Goal: Task Accomplishment & Management: Manage account settings

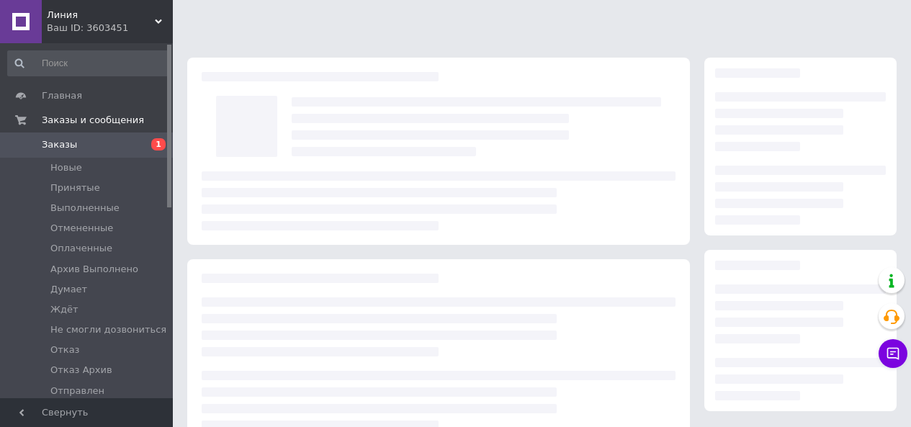
scroll to position [230, 0]
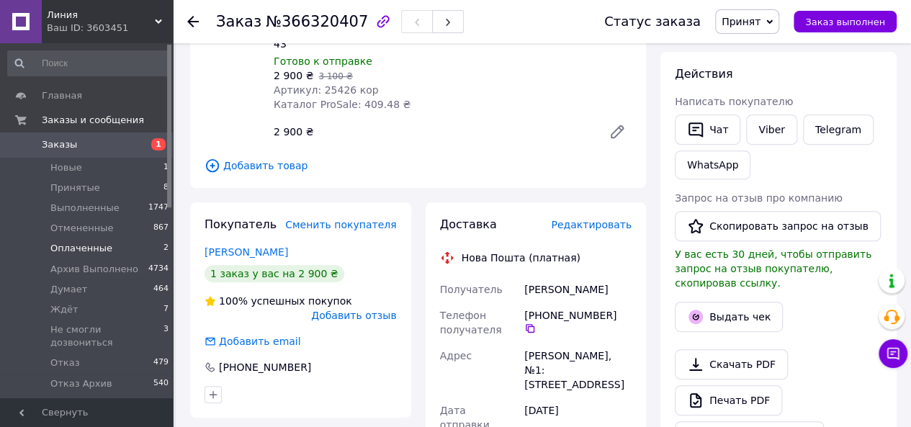
click at [102, 251] on span "Оплаченные" at bounding box center [81, 248] width 62 height 13
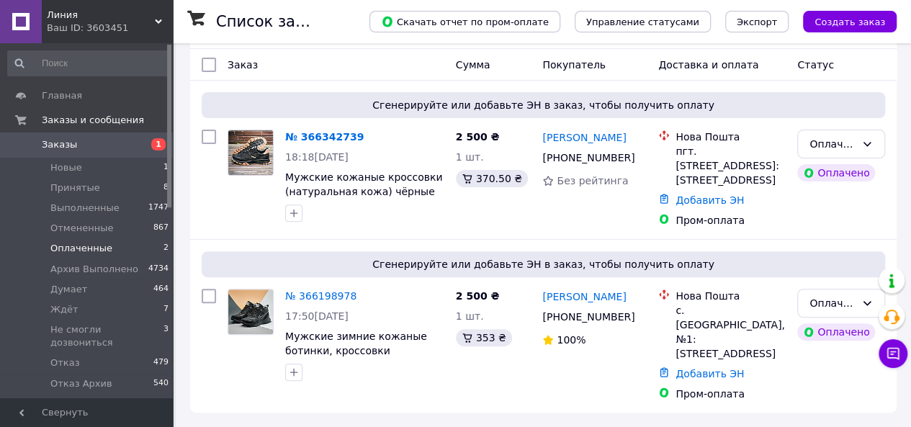
scroll to position [156, 0]
click at [315, 302] on link "№ 366198978" at bounding box center [320, 296] width 71 height 12
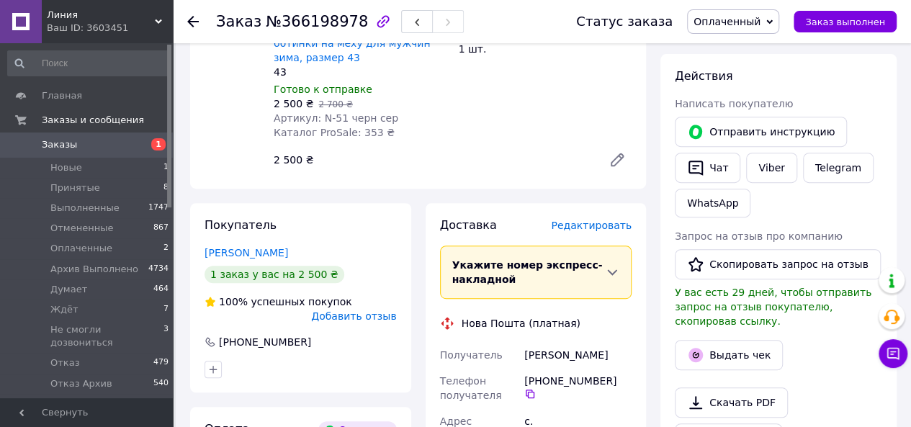
scroll to position [372, 0]
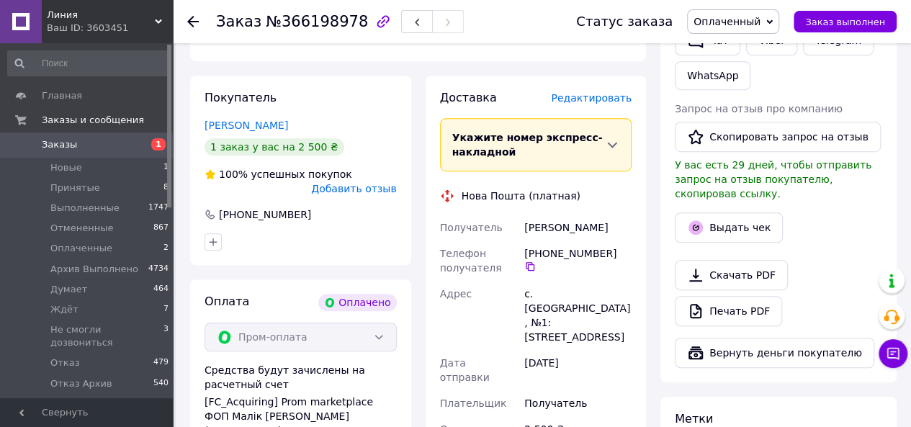
click at [561, 215] on div "Иванов Олег" at bounding box center [577, 228] width 113 height 26
copy div "Иванов Олег"
click at [536, 261] on icon at bounding box center [530, 267] width 12 height 12
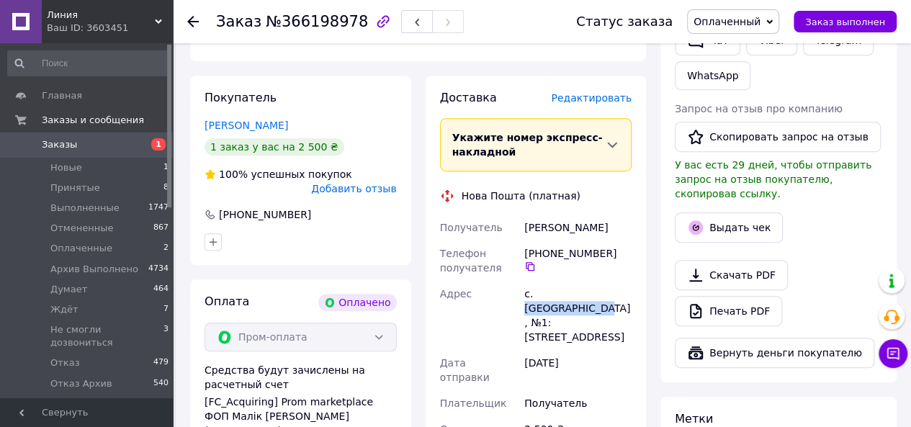
drag, startPoint x: 606, startPoint y: 279, endPoint x: 535, endPoint y: 277, distance: 71.3
click at [535, 281] on div "с. Каролино-Бугаз, №1: ул. Приморская, 23" at bounding box center [577, 315] width 113 height 69
copy div "Каролино-Бугаз"
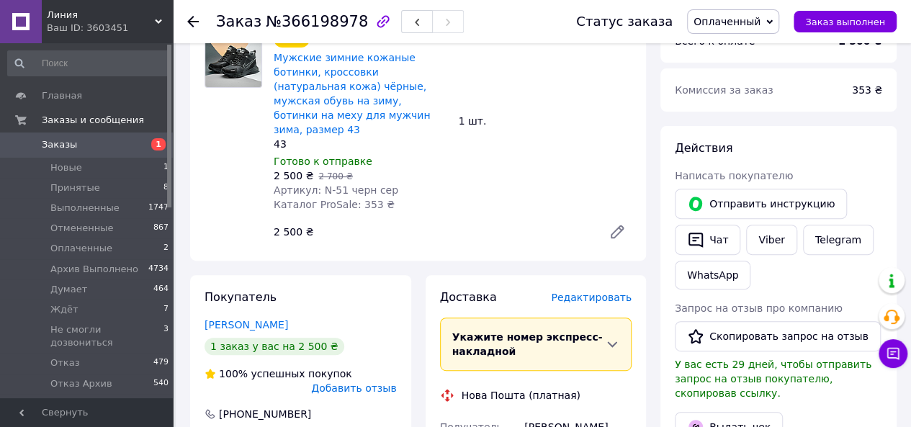
scroll to position [84, 0]
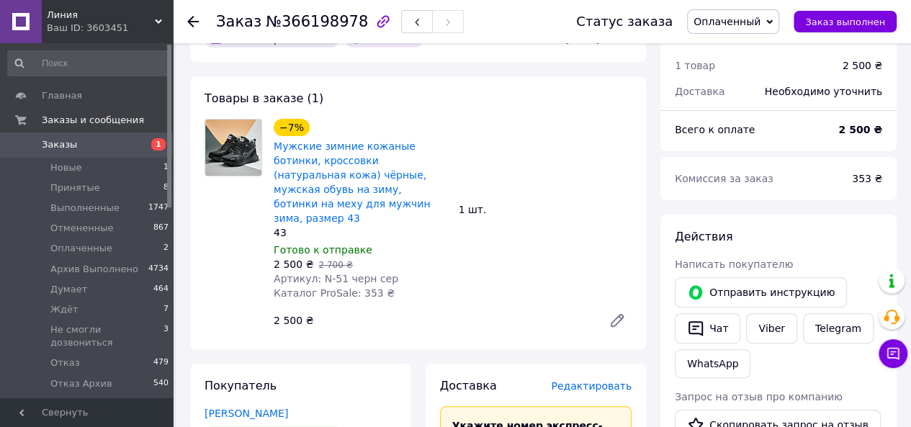
click at [760, 22] on span "Оплаченный" at bounding box center [726, 22] width 67 height 12
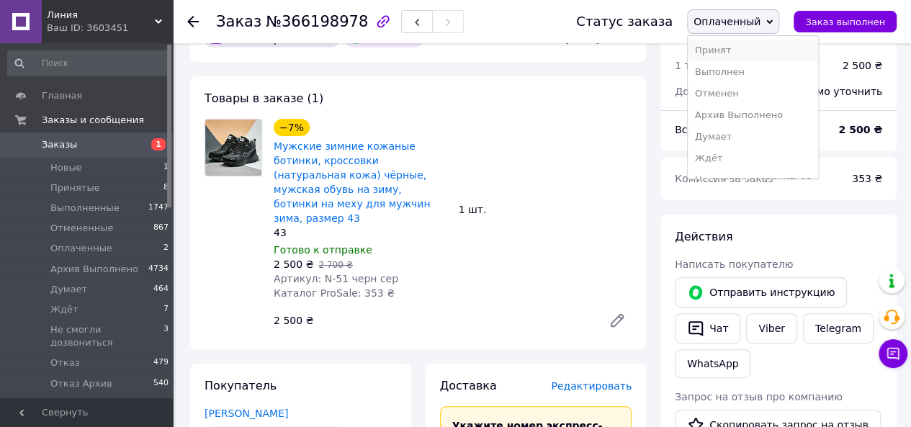
click at [734, 50] on li "Принят" at bounding box center [753, 51] width 130 height 22
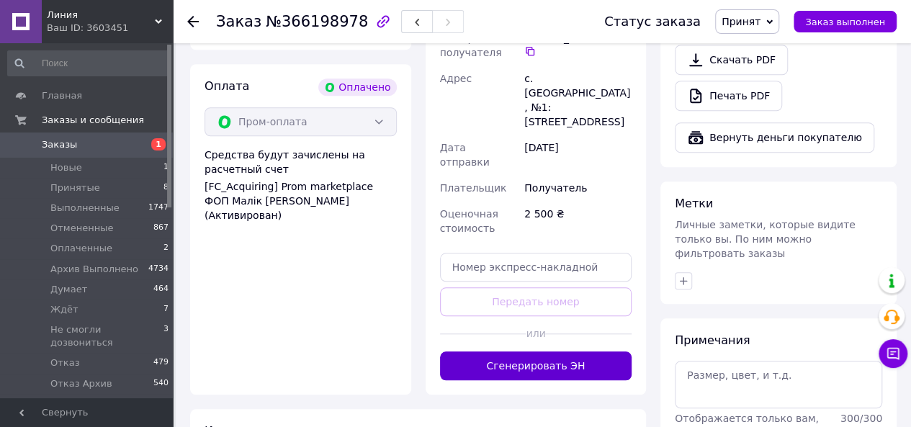
scroll to position [588, 0]
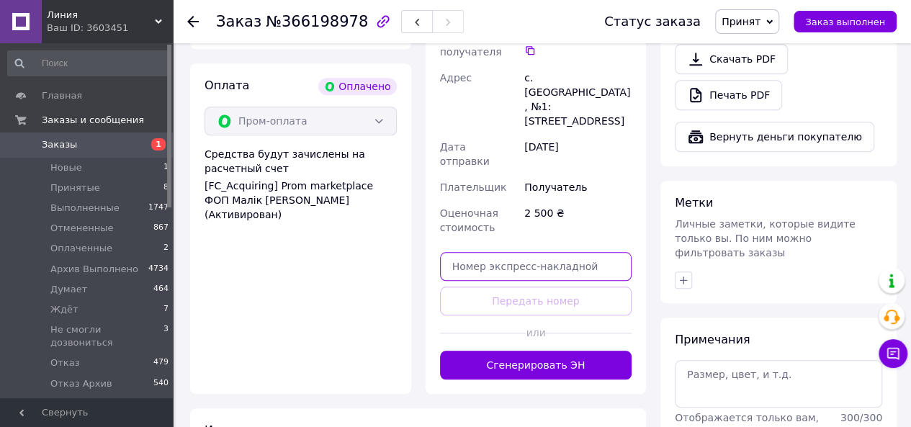
paste input "20451269219524"
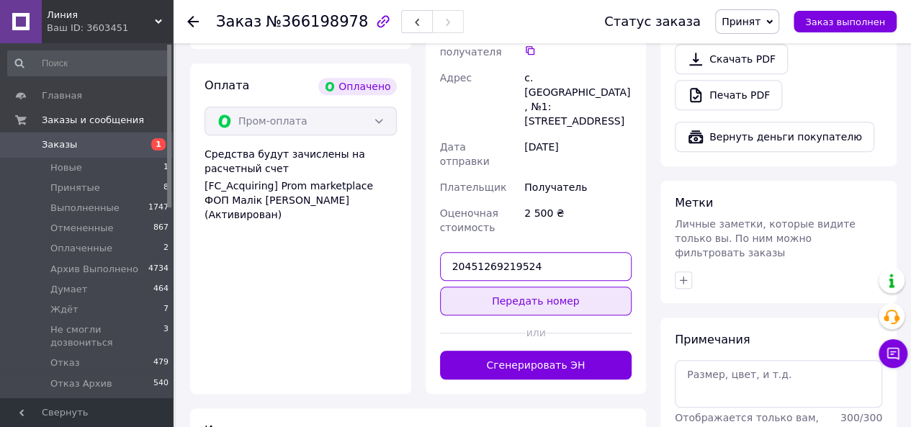
type input "20451269219524"
click at [542, 287] on button "Передать номер" at bounding box center [536, 301] width 192 height 29
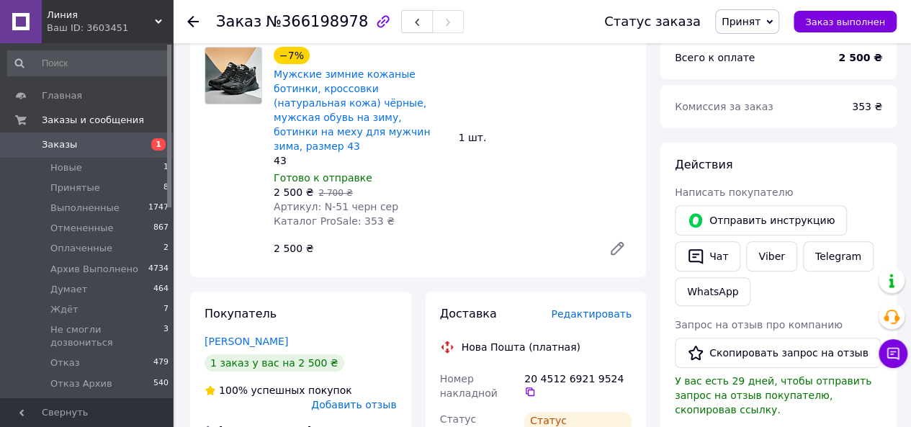
scroll to position [12, 0]
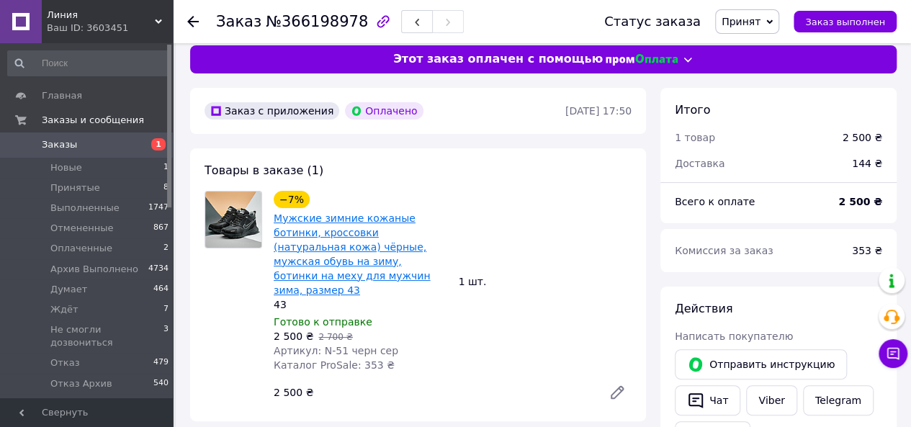
click at [325, 238] on link "Мужские зимние кожаные ботинки, кроссовки (натуральная кожа) чёрные, мужская об…" at bounding box center [352, 254] width 156 height 84
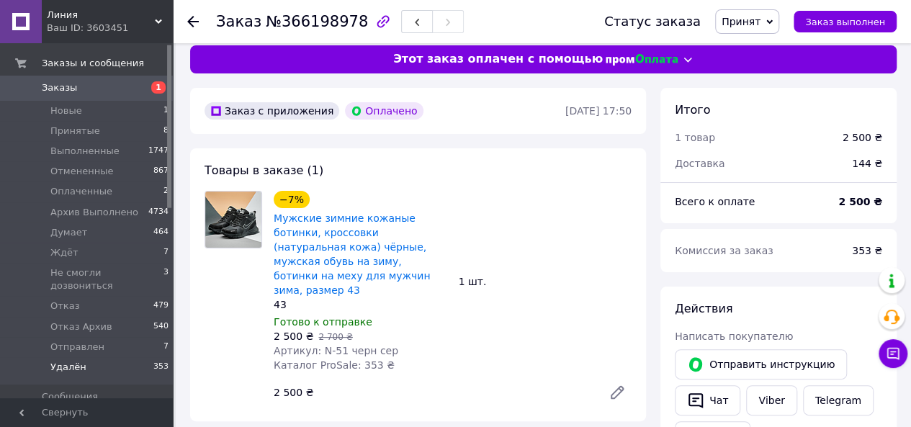
scroll to position [216, 0]
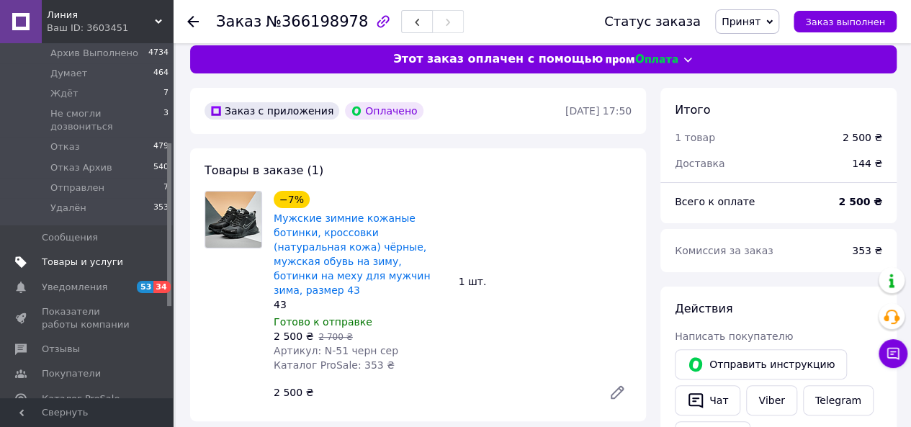
click at [85, 256] on span "Товары и услуги" at bounding box center [82, 262] width 81 height 13
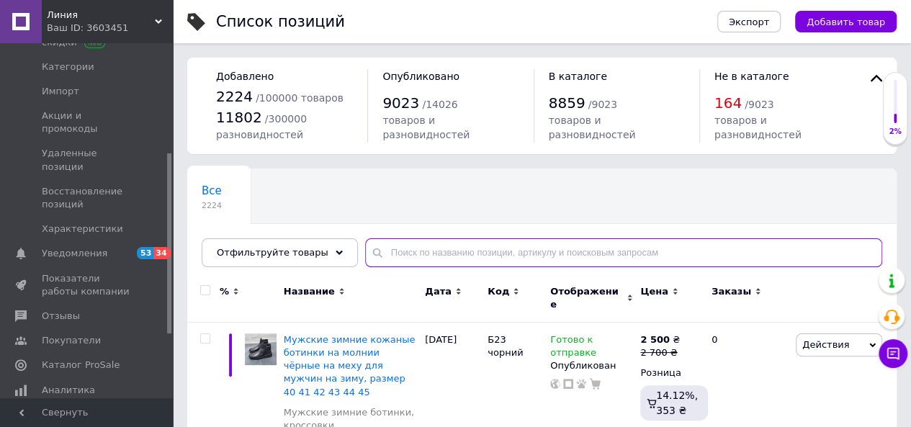
paste input "N-5/1 черн оранж"
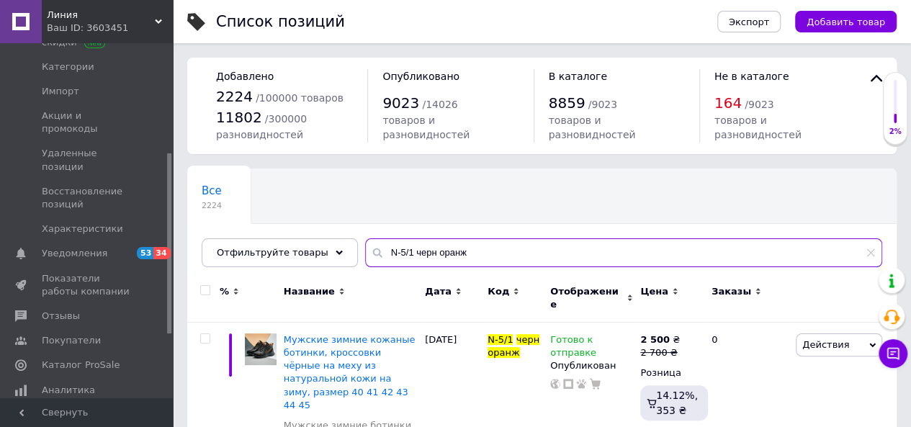
scroll to position [78, 0]
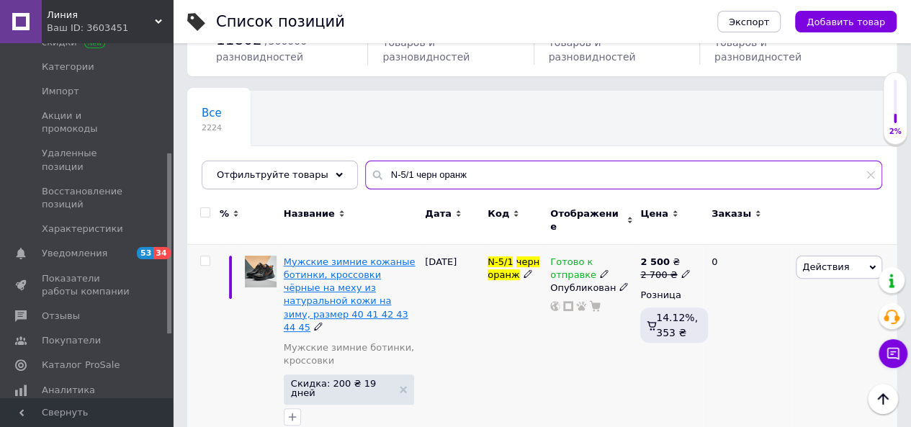
type input "N-5/1 черн оранж"
click at [344, 277] on span "Мужские зимние кожаные ботинки, кроссовки чёрные на меху из натуральной кожи на…" at bounding box center [350, 294] width 132 height 76
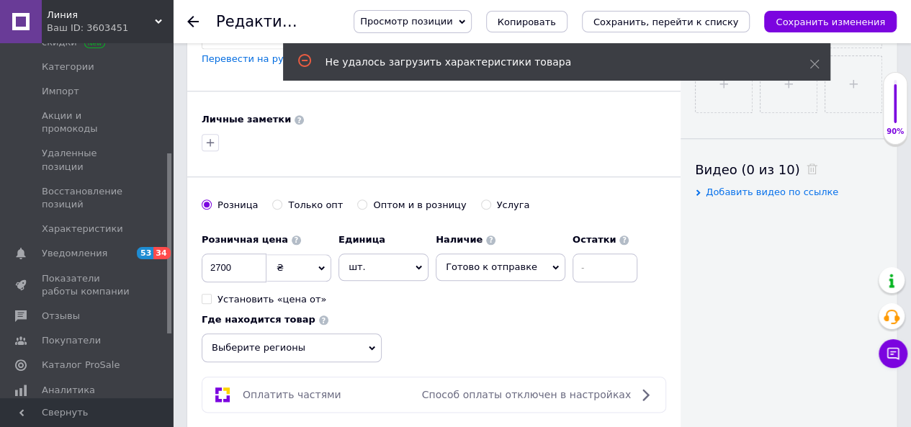
scroll to position [720, 0]
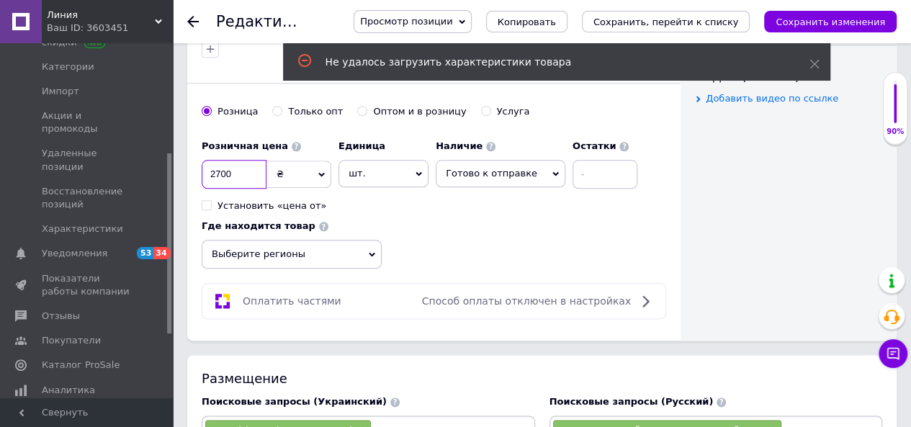
click at [216, 160] on input "2700" at bounding box center [234, 174] width 65 height 29
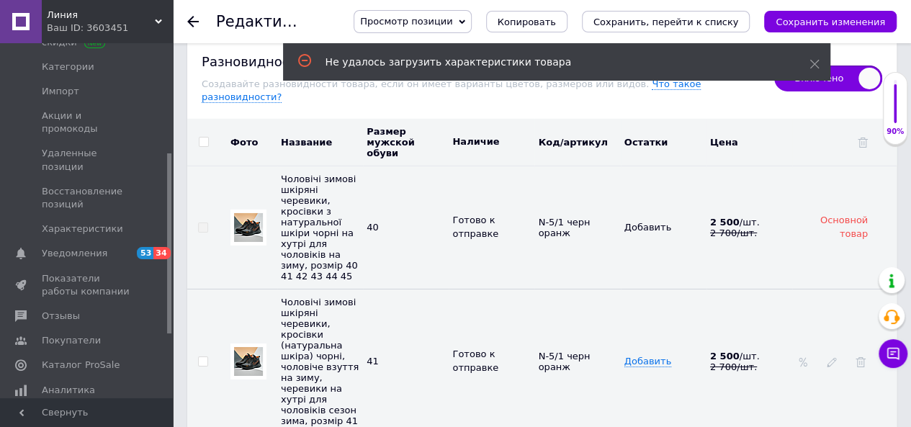
scroll to position [2304, 0]
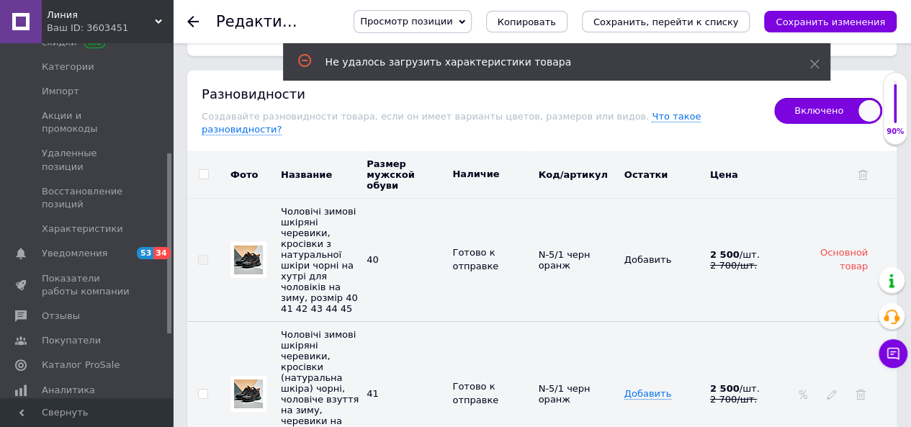
type input "2800"
drag, startPoint x: 204, startPoint y: 107, endPoint x: 216, endPoint y: 107, distance: 11.5
click at [204, 170] on input "checkbox" at bounding box center [203, 174] width 9 height 9
checkbox input "true"
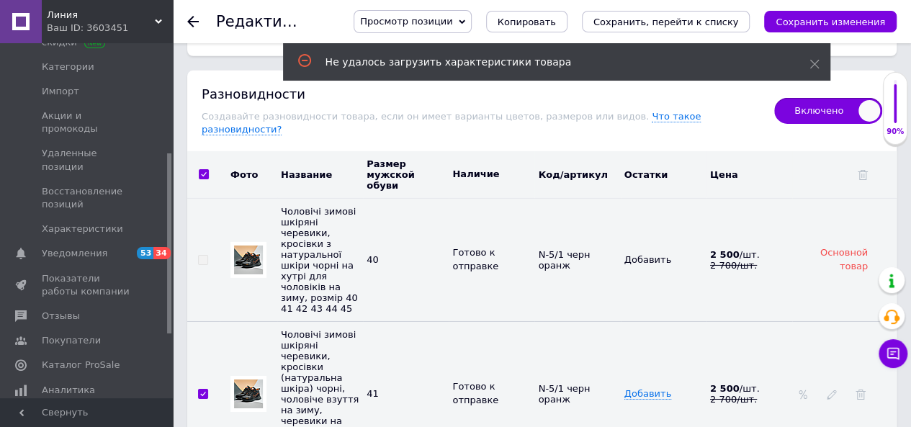
checkbox input "true"
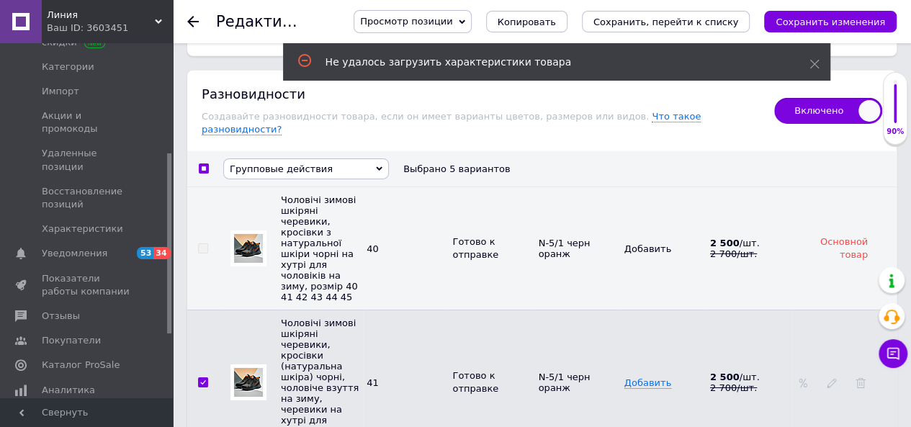
click at [230, 163] on span "Групповые действия" at bounding box center [281, 168] width 103 height 11
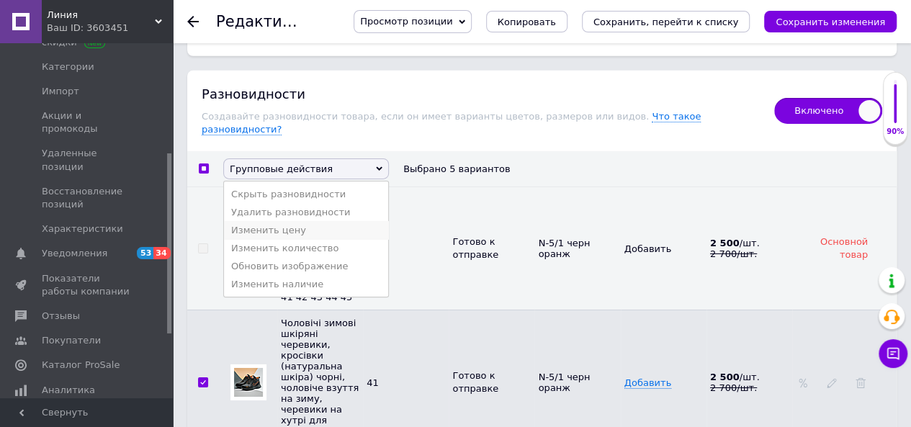
click at [284, 221] on li "Изменить цену" at bounding box center [306, 230] width 164 height 18
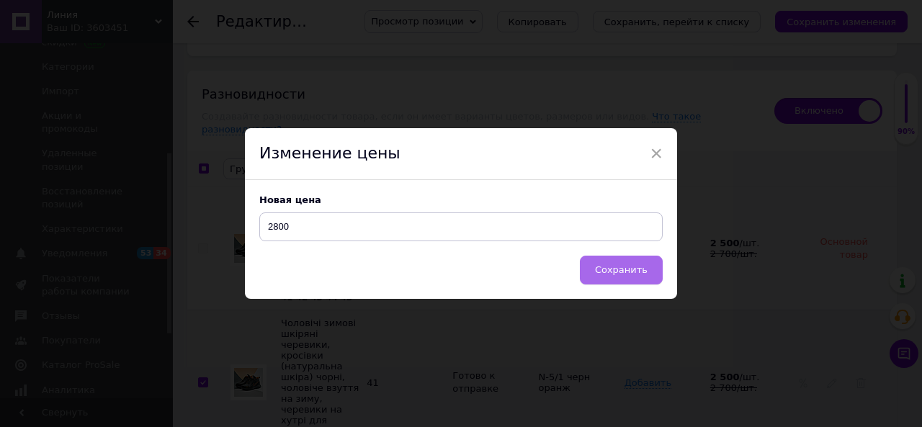
type input "2800"
click at [627, 271] on span "Сохранить" at bounding box center [621, 269] width 53 height 11
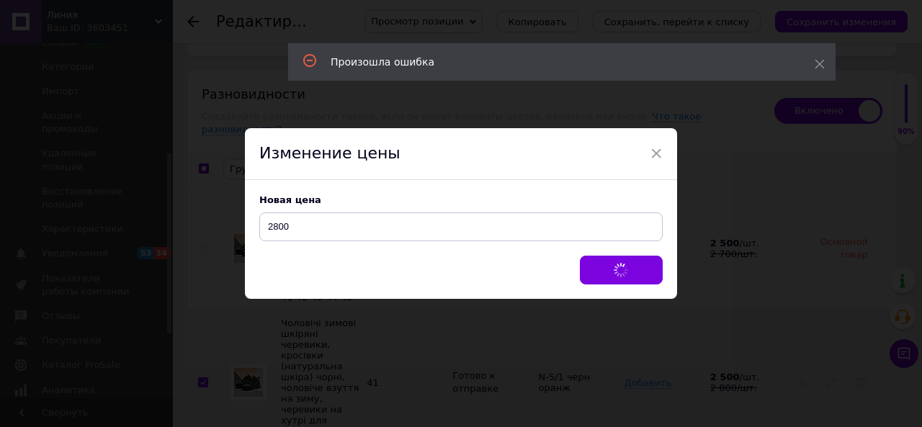
click at [657, 150] on span "×" at bounding box center [655, 153] width 13 height 24
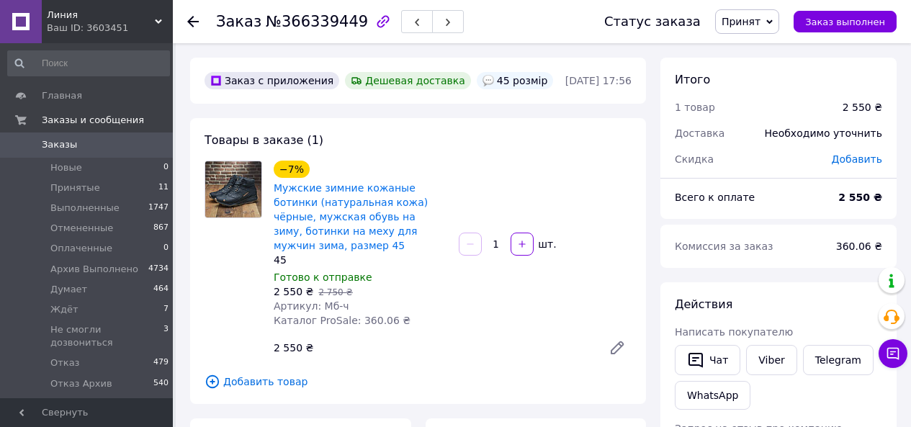
scroll to position [144, 0]
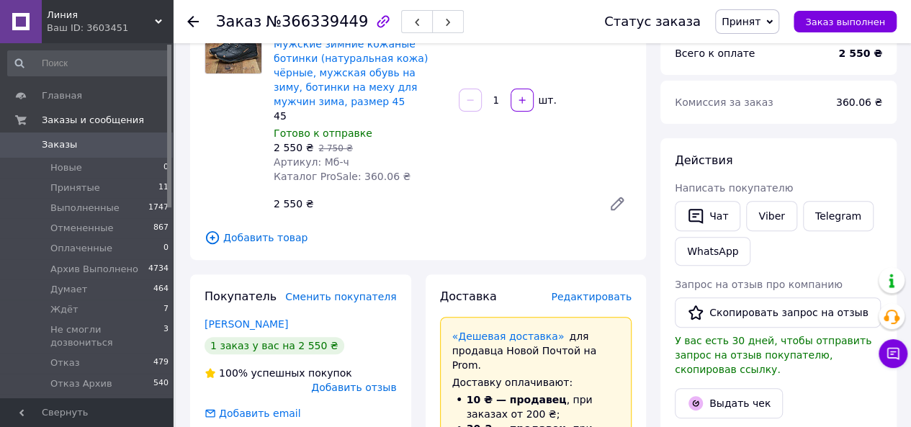
scroll to position [144, 0]
click at [88, 139] on span "Заказы" at bounding box center [87, 144] width 91 height 13
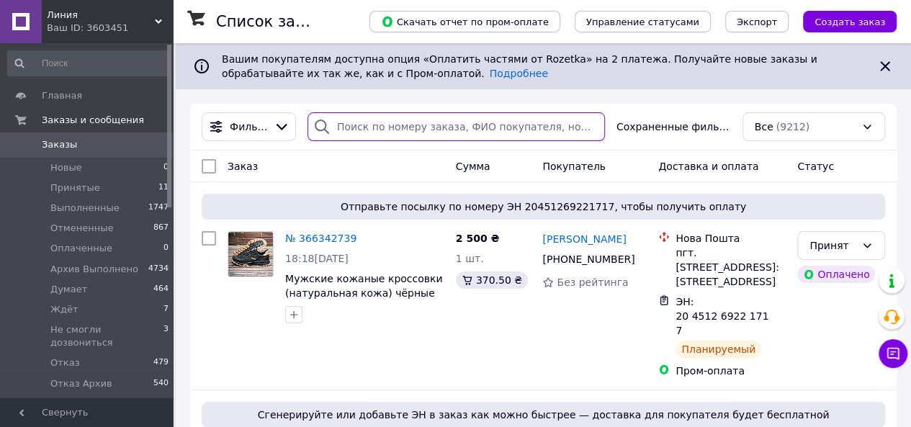
click at [407, 128] on input "search" at bounding box center [455, 126] width 297 height 29
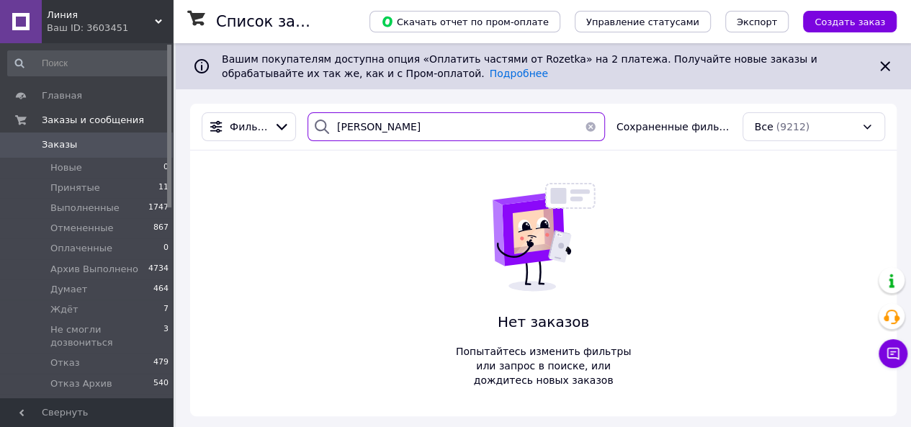
type input "каблученко"
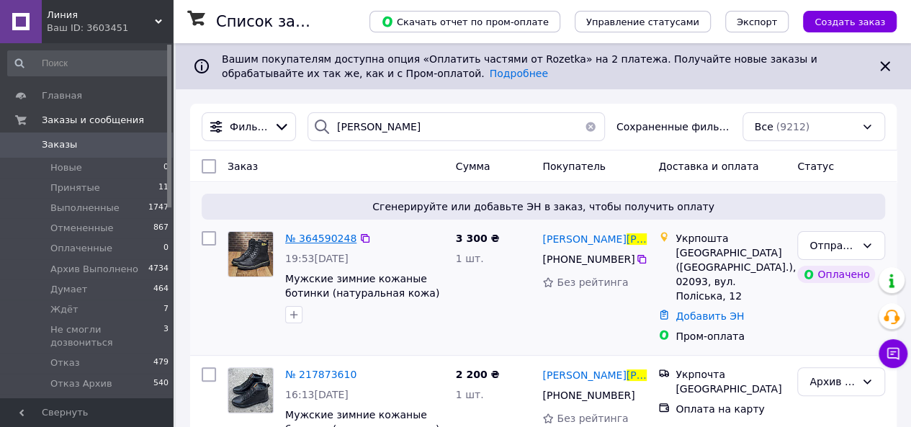
click at [312, 237] on span "№ 364590248" at bounding box center [320, 239] width 71 height 12
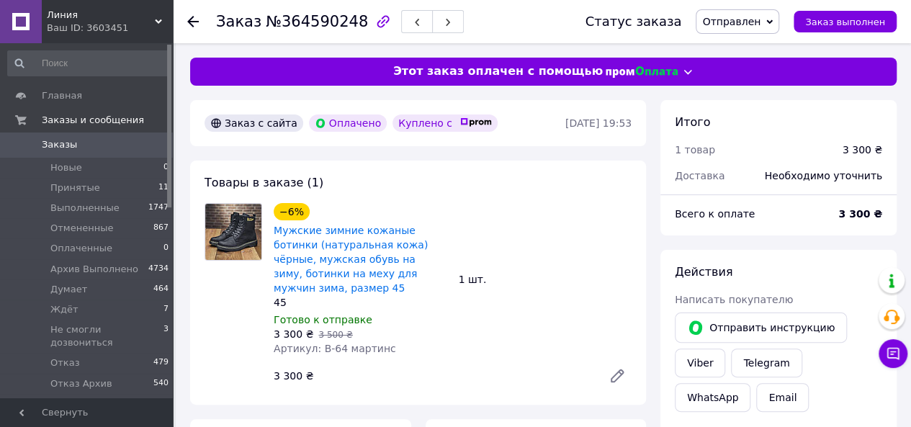
click at [102, 394] on li "Отправлен 7" at bounding box center [88, 404] width 177 height 20
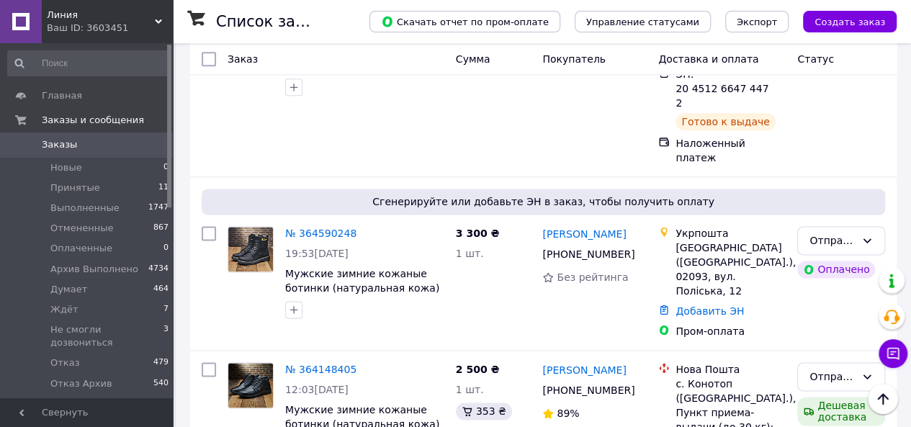
scroll to position [994, 0]
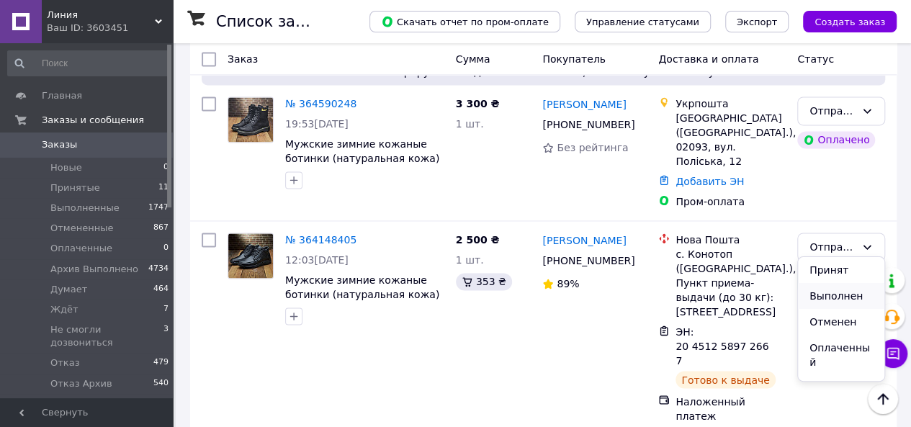
click at [837, 295] on li "Выполнен" at bounding box center [841, 296] width 86 height 26
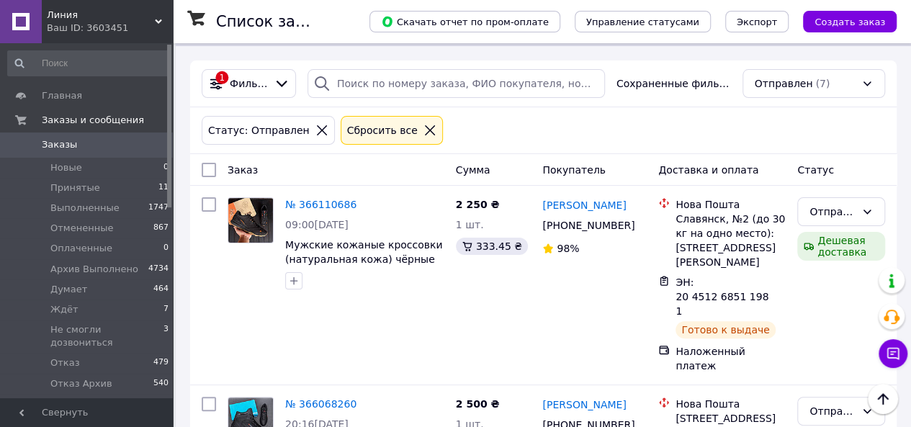
scroll to position [0, 0]
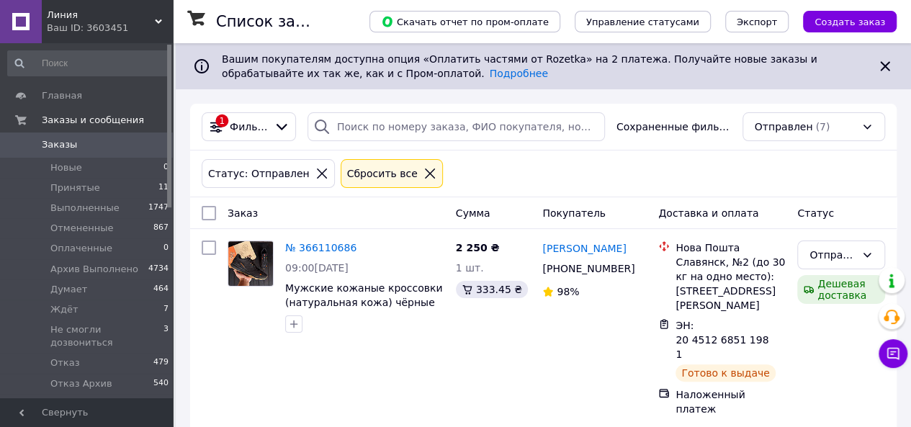
click at [351, 172] on div "Сбросить все" at bounding box center [382, 174] width 76 height 16
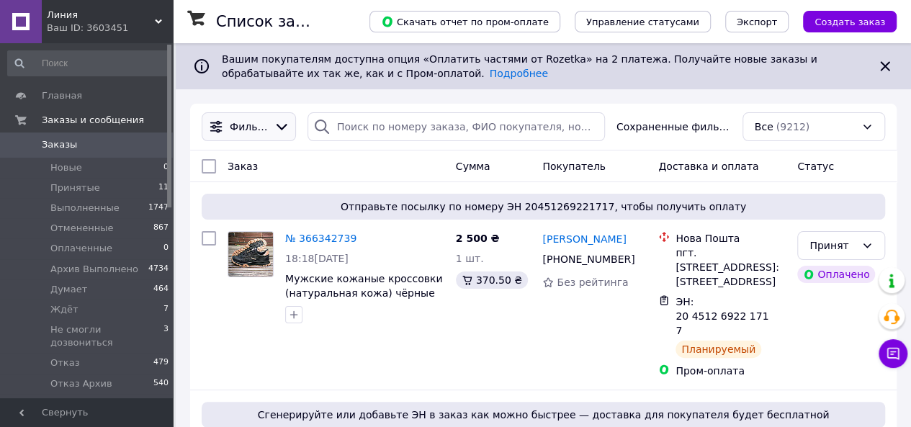
click at [274, 127] on div at bounding box center [282, 127] width 22 height 16
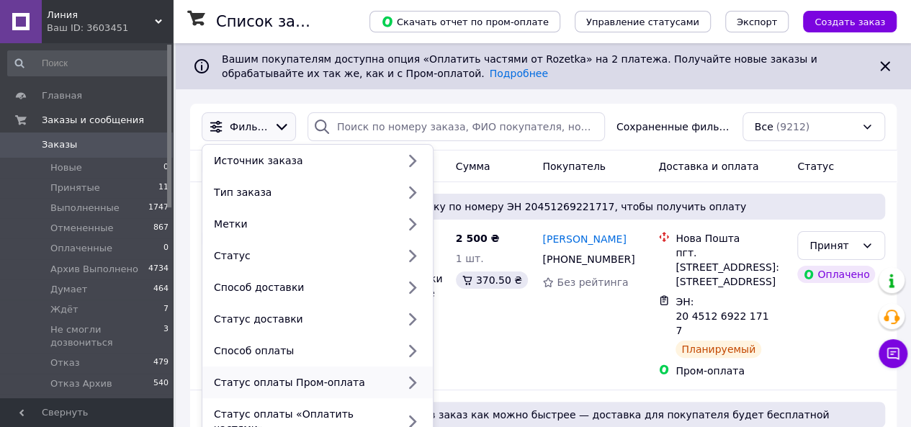
click at [377, 382] on div "Статус оплаты Пром-оплата" at bounding box center [302, 382] width 189 height 14
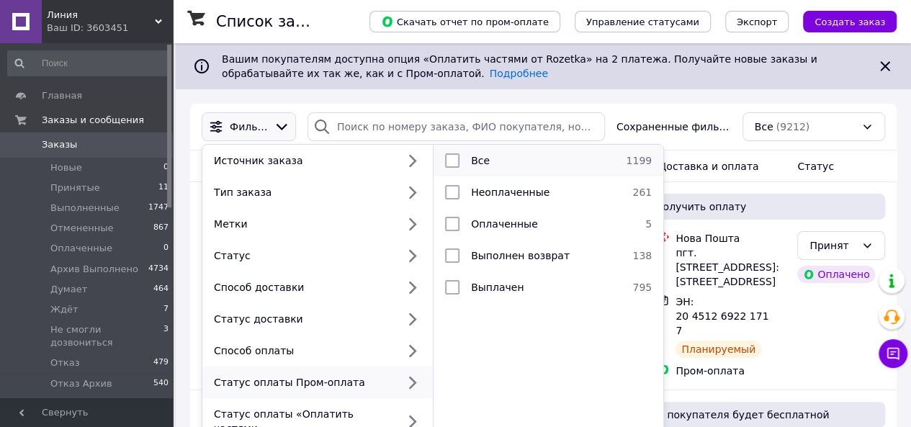
click at [453, 162] on input "checkbox" at bounding box center [452, 160] width 14 height 14
checkbox input "true"
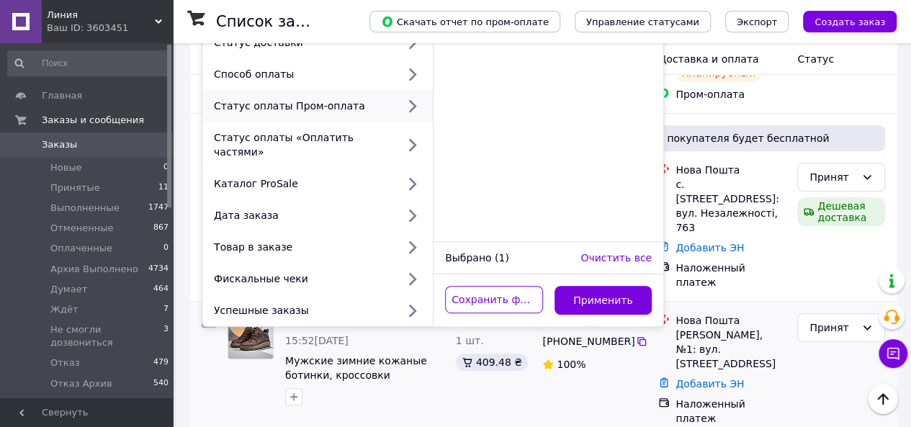
scroll to position [288, 0]
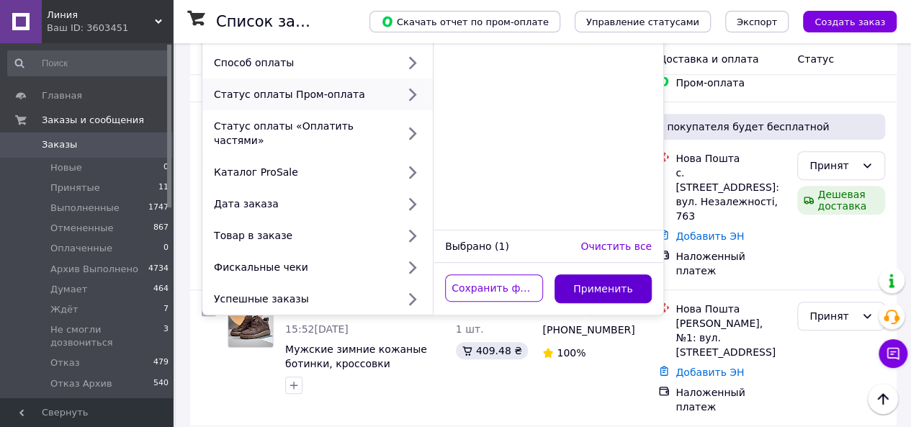
click at [616, 274] on button "Применить" at bounding box center [603, 288] width 98 height 29
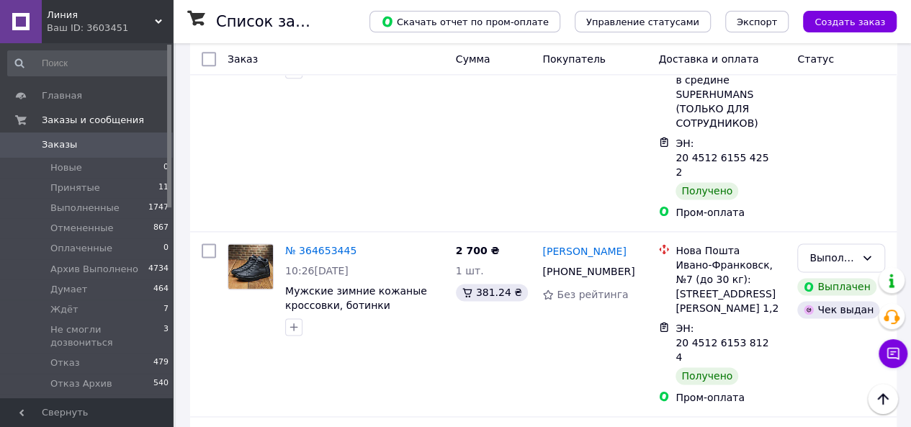
scroll to position [3600, 0]
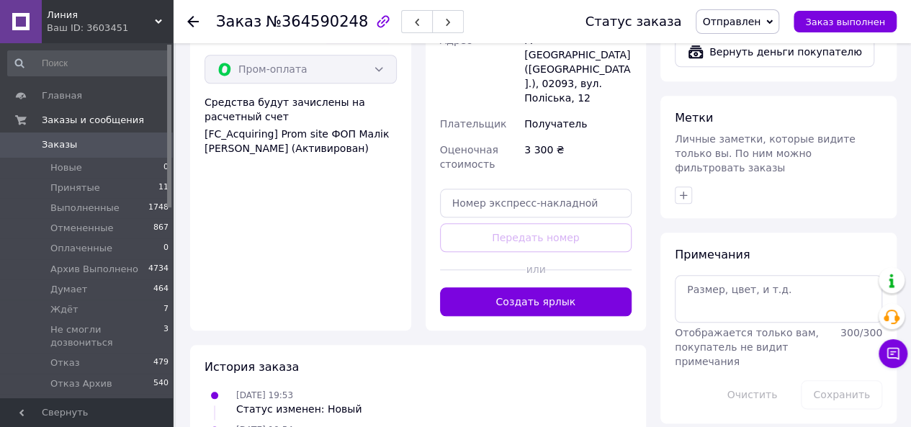
scroll to position [520, 0]
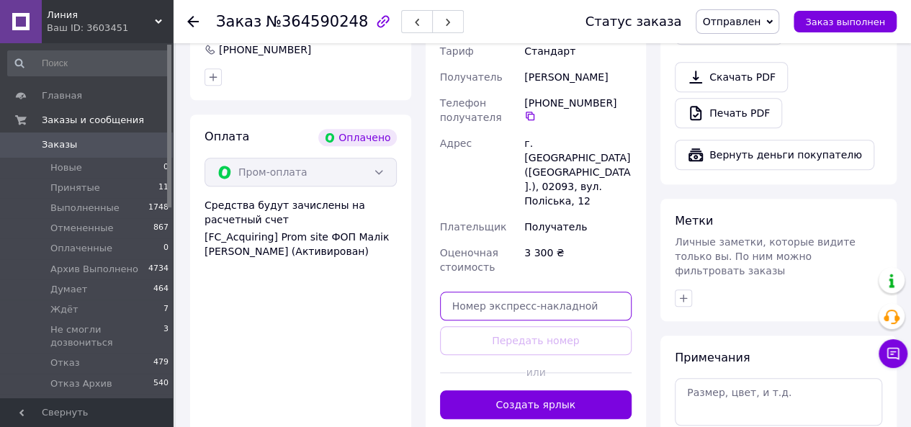
paste input "0505381935030"
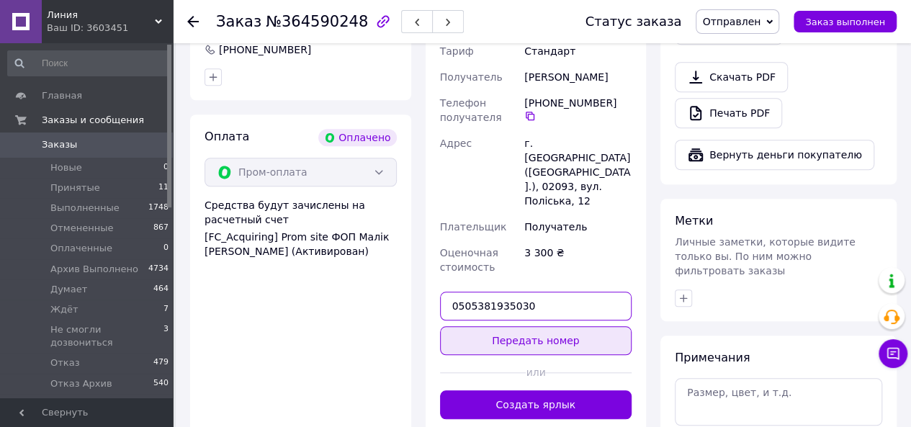
type input "0505381935030"
click at [527, 326] on button "Передать номер" at bounding box center [536, 340] width 192 height 29
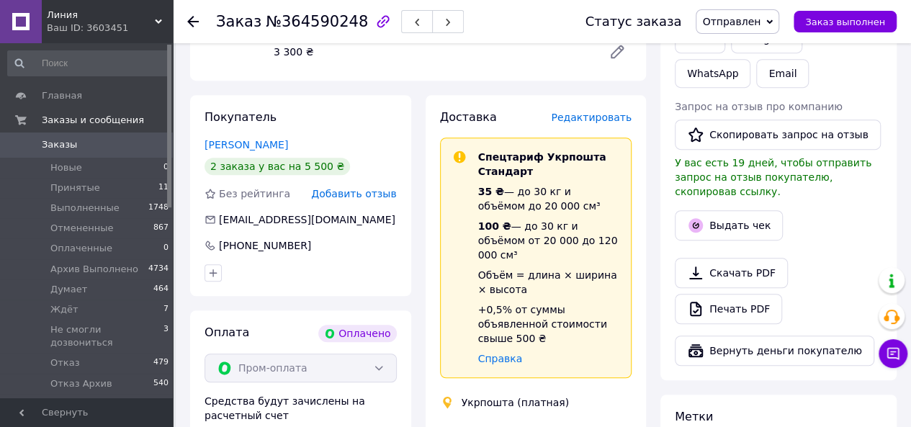
scroll to position [232, 0]
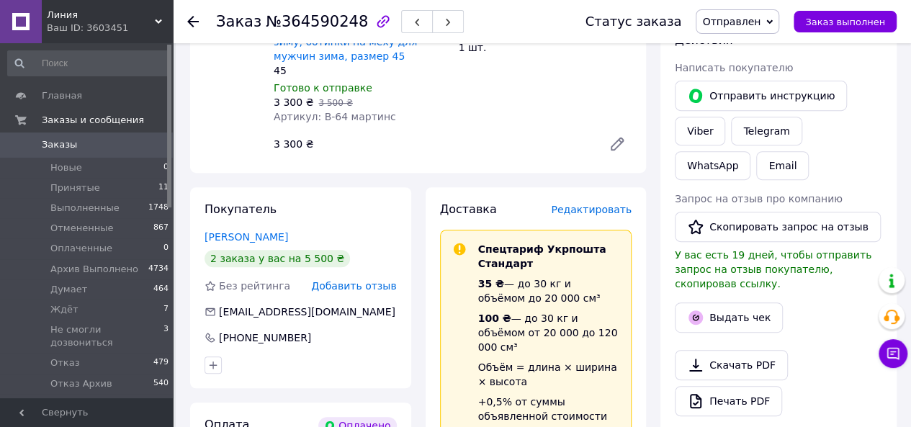
click at [495, 134] on div "3 300 ₴" at bounding box center [432, 144] width 329 height 20
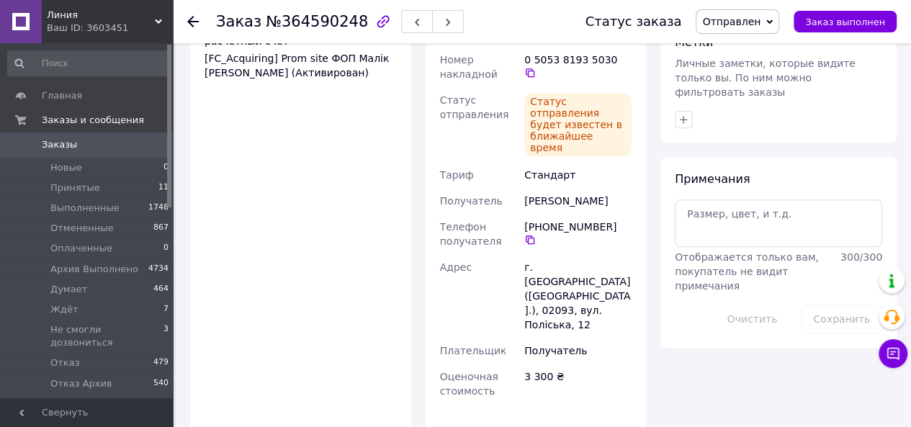
scroll to position [592, 0]
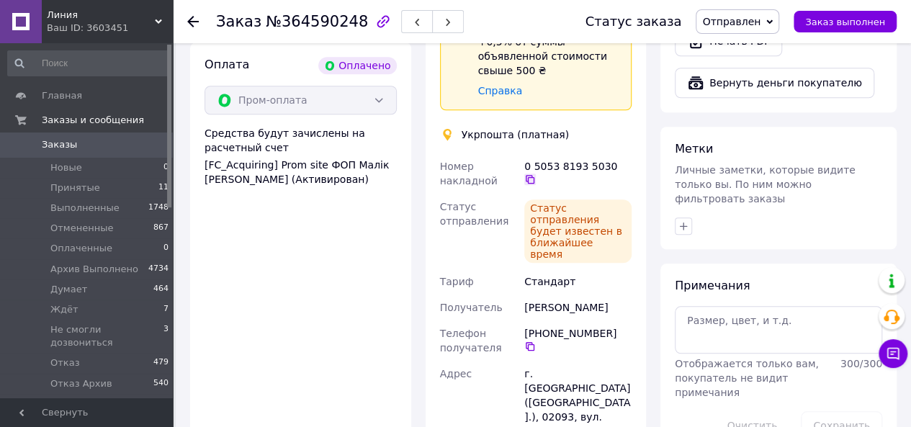
click at [534, 175] on icon at bounding box center [530, 179] width 9 height 9
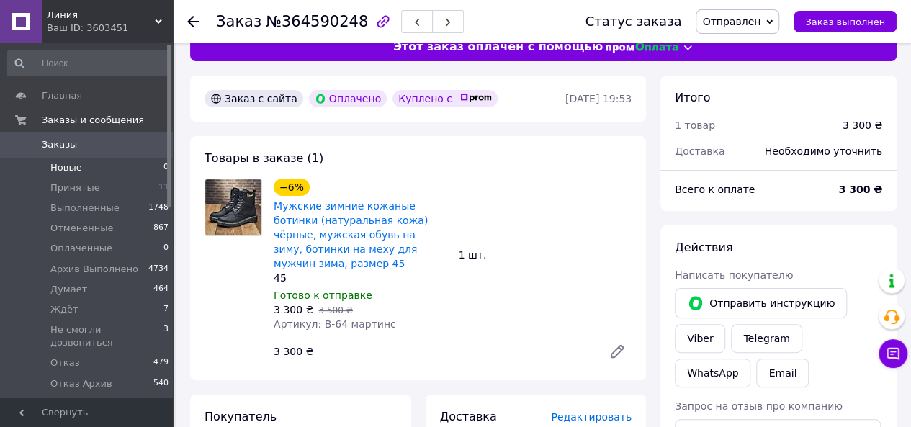
click at [81, 169] on li "Новые 0" at bounding box center [88, 168] width 177 height 20
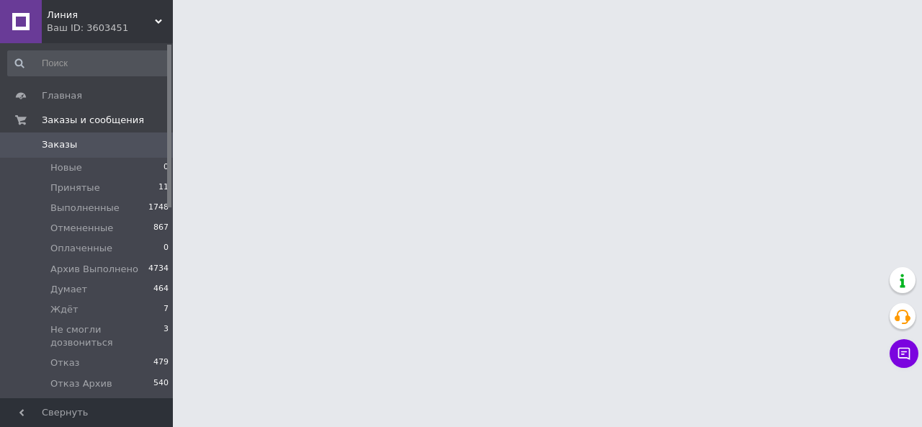
click at [82, 142] on span "Заказы" at bounding box center [87, 144] width 91 height 13
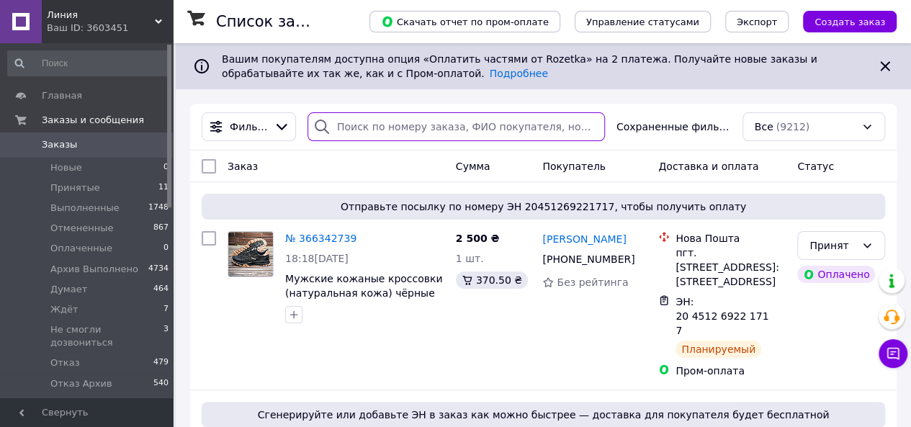
click at [373, 127] on input "search" at bounding box center [455, 126] width 297 height 29
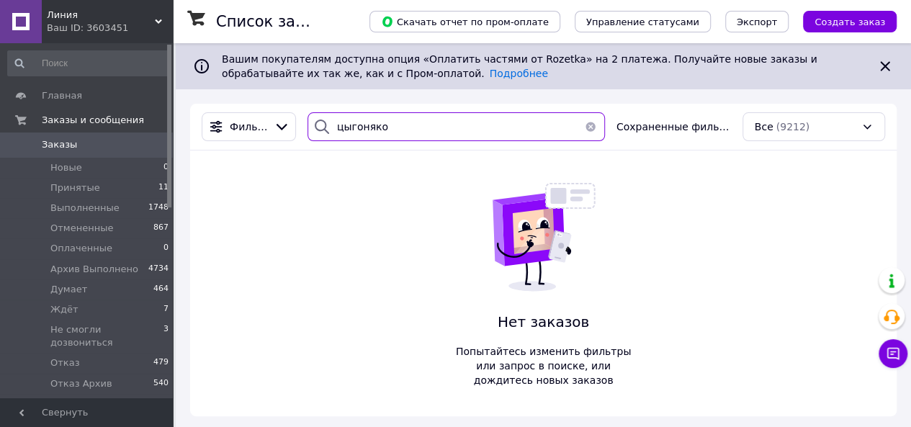
type input "цыгоняко"
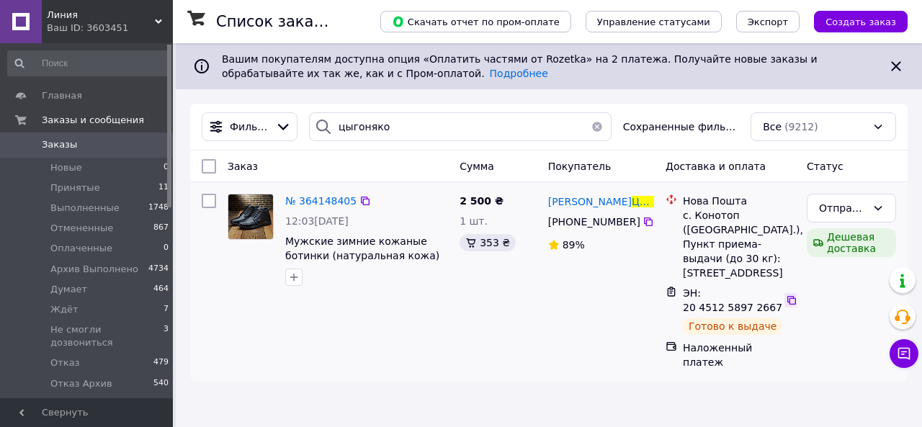
click at [788, 296] on icon at bounding box center [791, 300] width 9 height 9
drag, startPoint x: 869, startPoint y: 204, endPoint x: 865, endPoint y: 218, distance: 14.1
click at [868, 204] on div "Отправлен" at bounding box center [850, 208] width 89 height 29
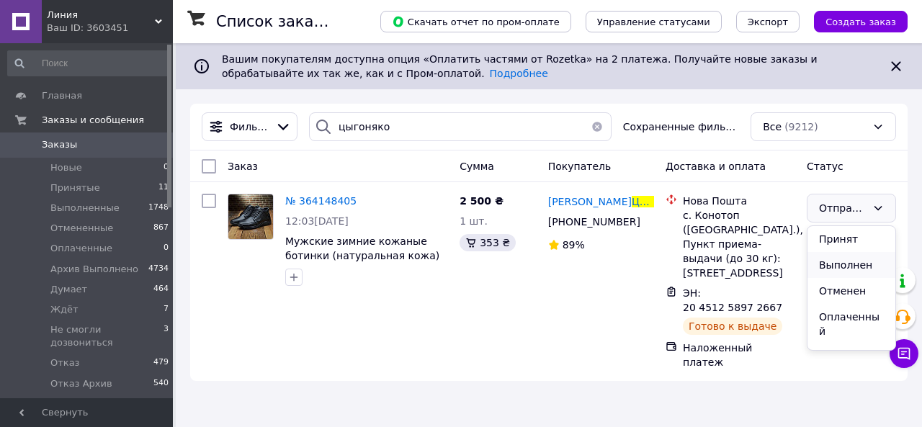
click at [851, 264] on li "Выполнен" at bounding box center [851, 265] width 88 height 26
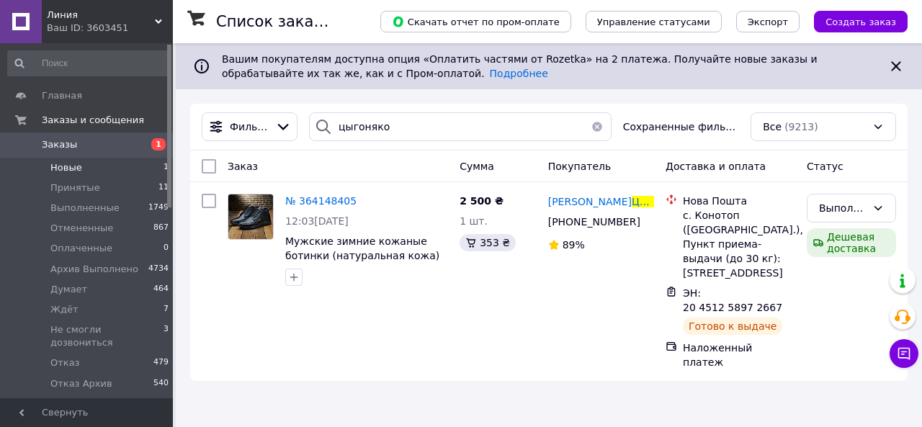
click at [76, 168] on span "Новые" at bounding box center [66, 167] width 32 height 13
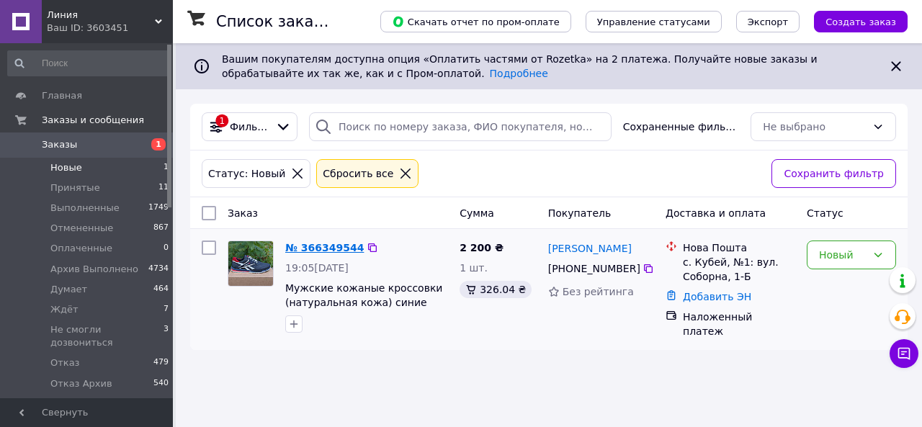
click at [331, 247] on link "№ 366349544" at bounding box center [324, 248] width 78 height 12
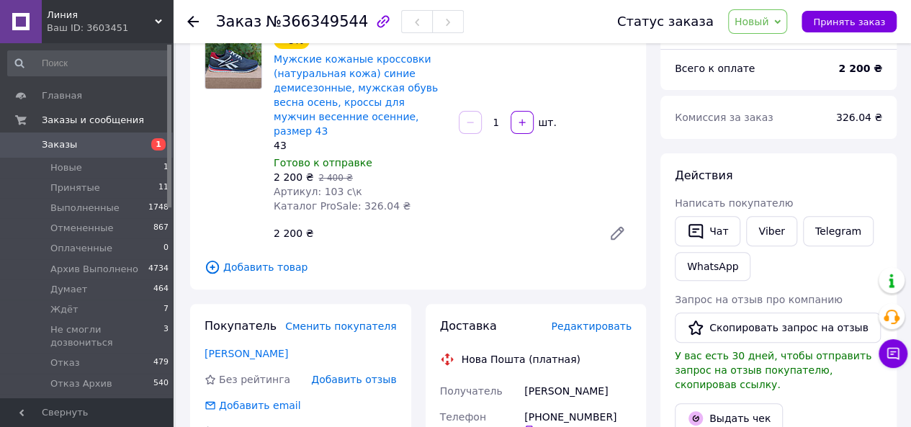
scroll to position [216, 0]
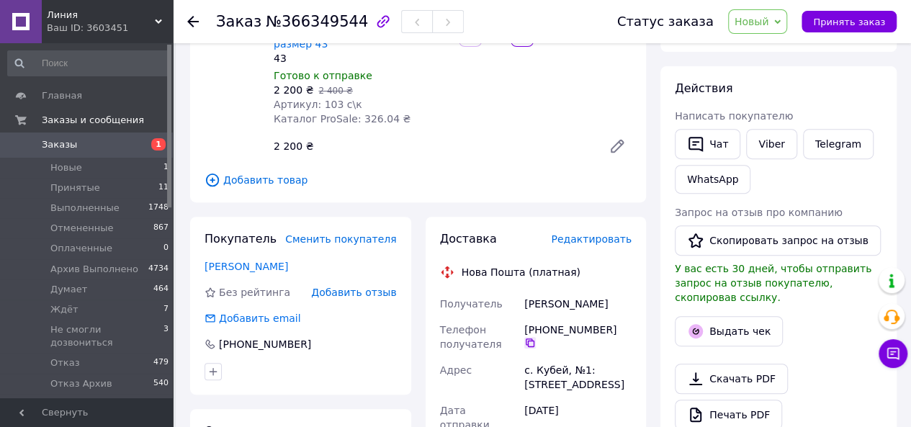
click at [536, 337] on icon at bounding box center [530, 343] width 12 height 12
click at [534, 338] on icon at bounding box center [530, 342] width 9 height 9
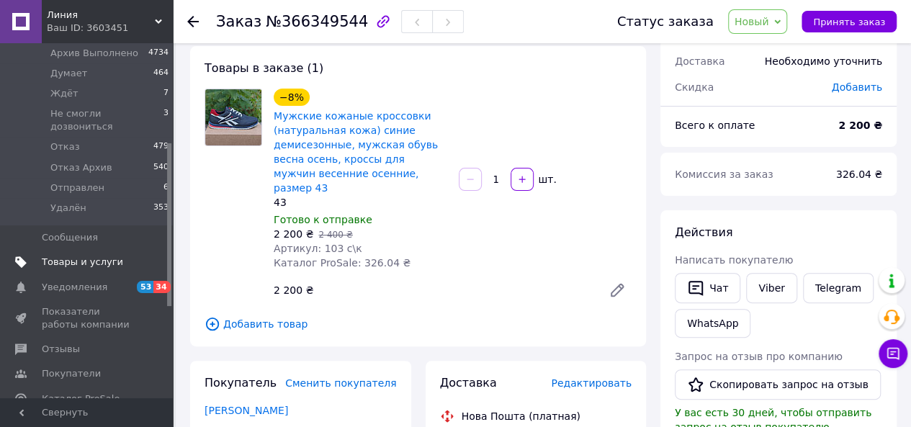
click at [95, 256] on span "Товары и услуги" at bounding box center [82, 262] width 81 height 13
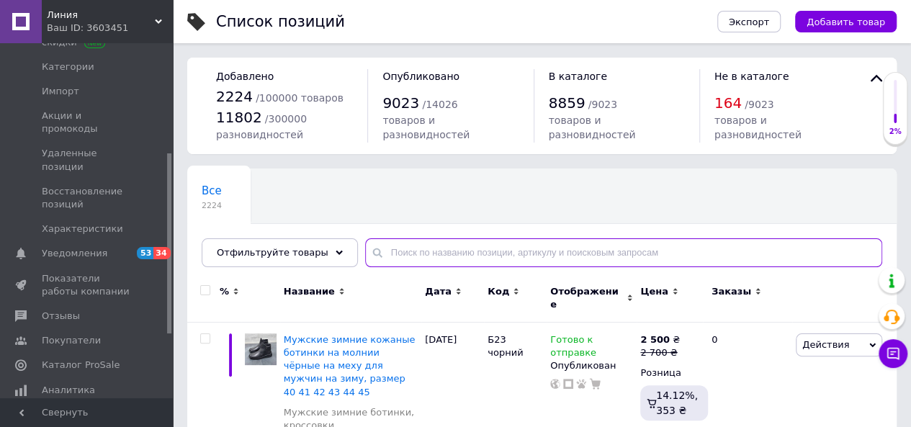
paste input "+380974138245"
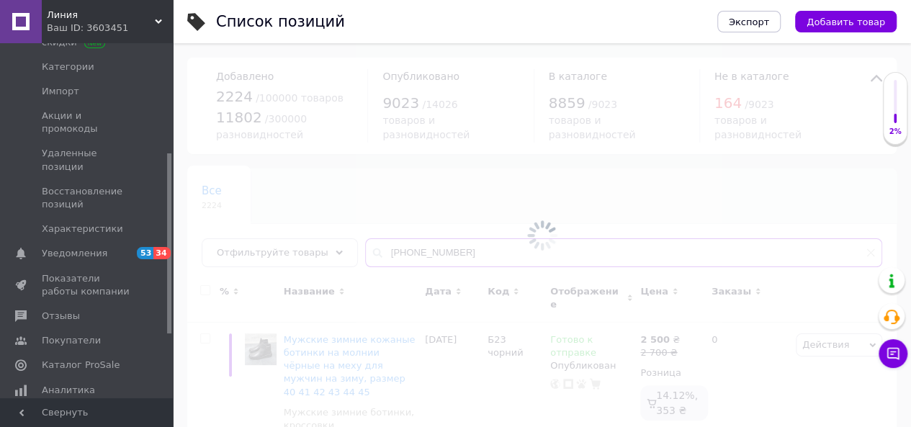
type input "+380974138245"
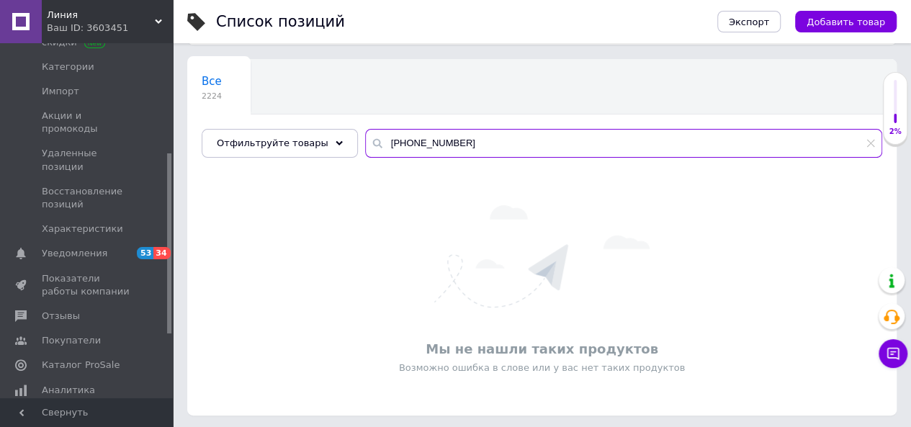
scroll to position [111, 0]
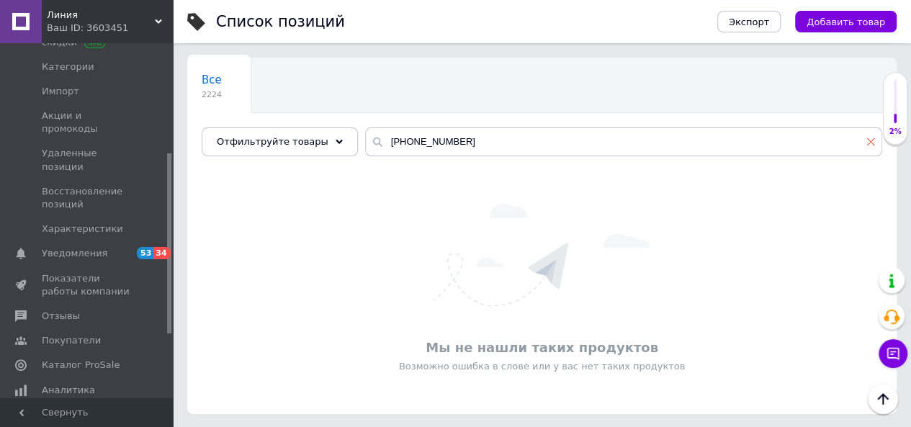
click at [873, 140] on icon at bounding box center [870, 142] width 9 height 9
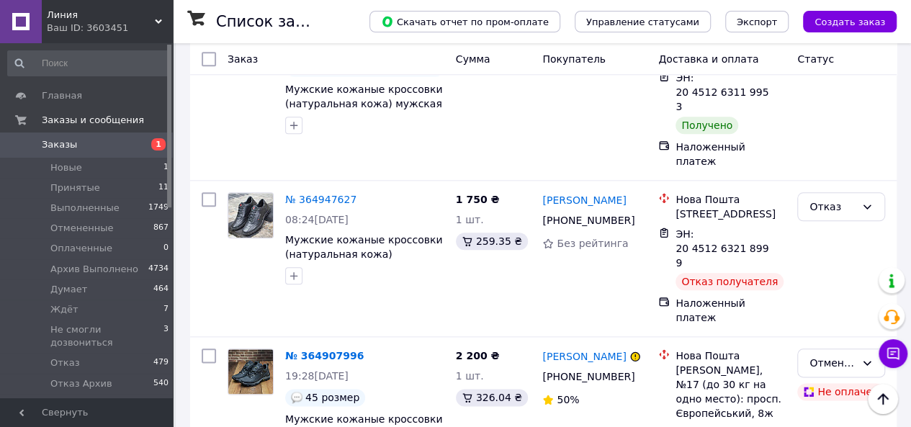
scroll to position [8928, 0]
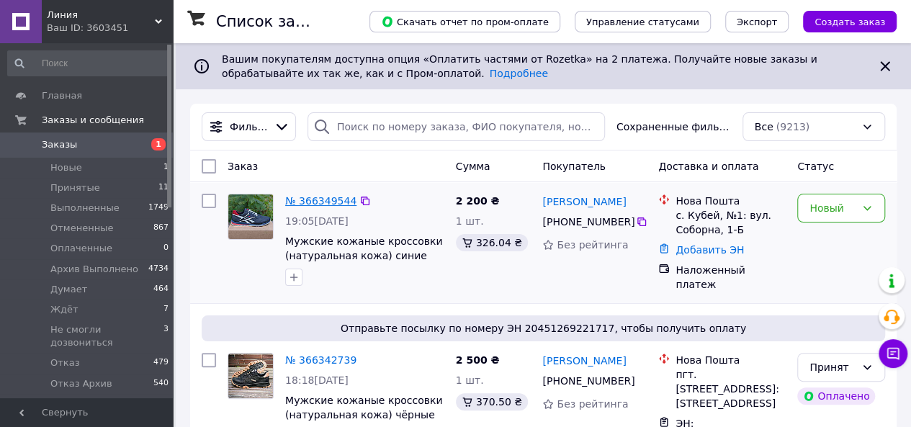
click at [311, 200] on link "№ 366349544" at bounding box center [320, 201] width 71 height 12
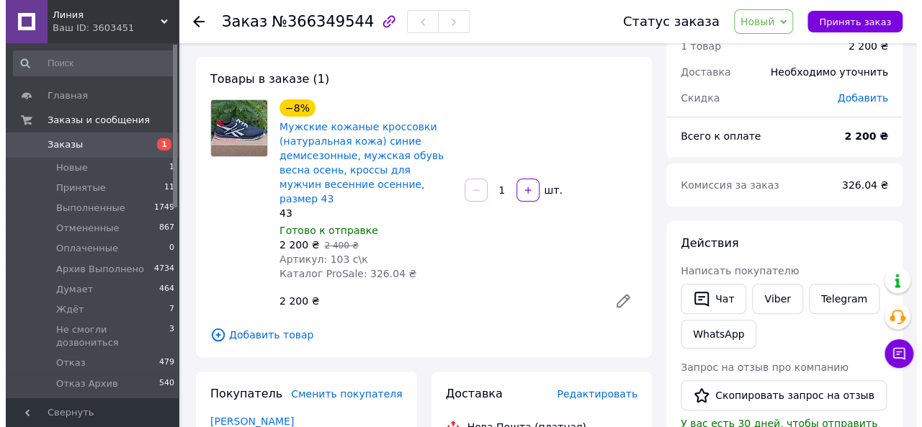
scroll to position [144, 0]
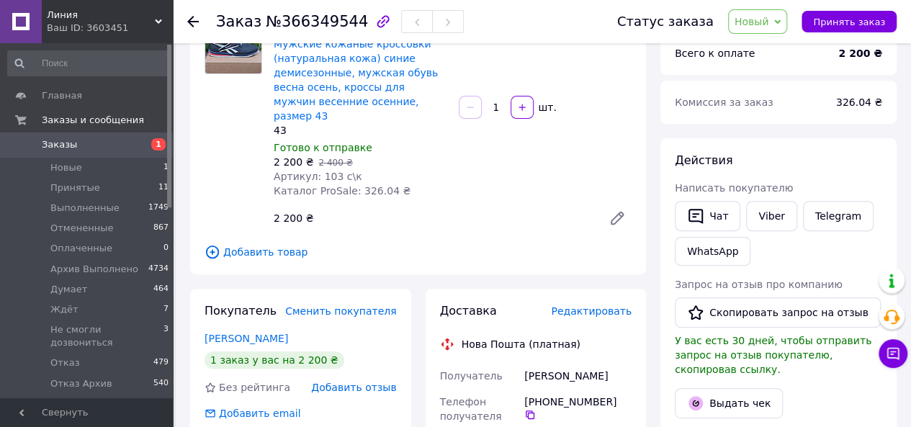
click at [289, 244] on span "Добавить товар" at bounding box center [417, 252] width 427 height 16
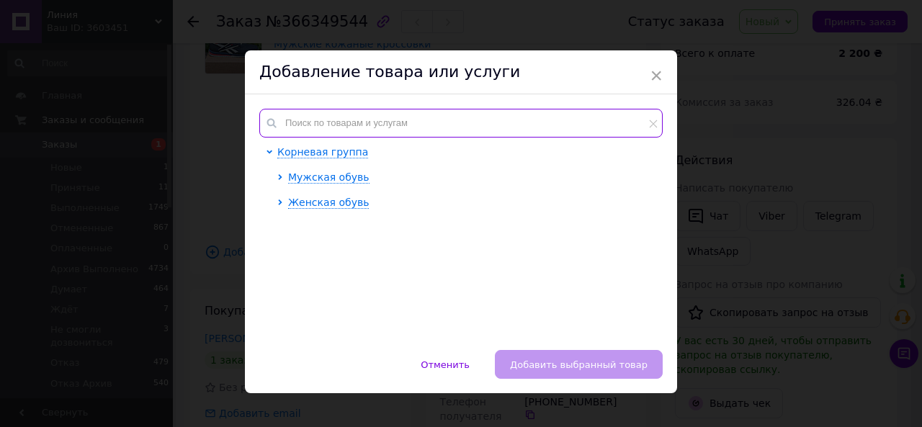
paste input "104-син"
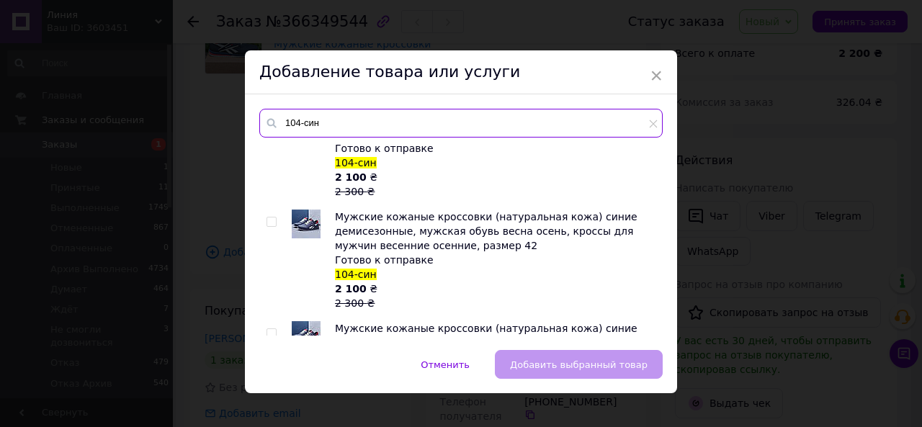
type input "104-син"
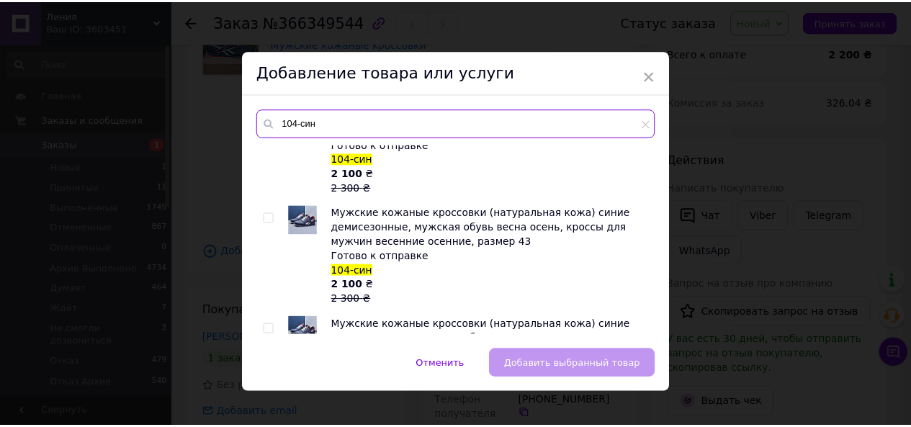
scroll to position [216, 0]
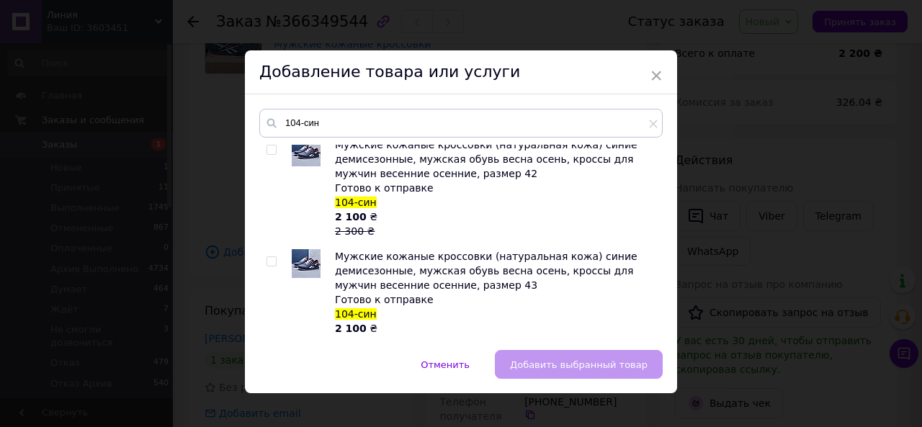
click at [272, 258] on input "checkbox" at bounding box center [270, 261] width 9 height 9
checkbox input "true"
click at [561, 364] on span "Добавить выбранный товар" at bounding box center [579, 364] width 138 height 11
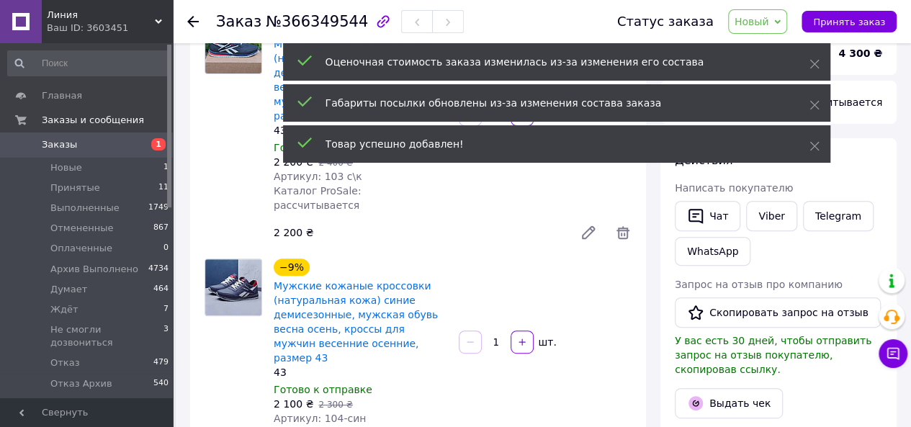
drag, startPoint x: 806, startPoint y: 148, endPoint x: 811, endPoint y: 137, distance: 11.9
click at [806, 148] on div "Товар успешно добавлен!" at bounding box center [556, 143] width 547 height 37
drag, startPoint x: 815, startPoint y: 107, endPoint x: 815, endPoint y: 91, distance: 15.8
click at [815, 107] on icon at bounding box center [814, 105] width 10 height 10
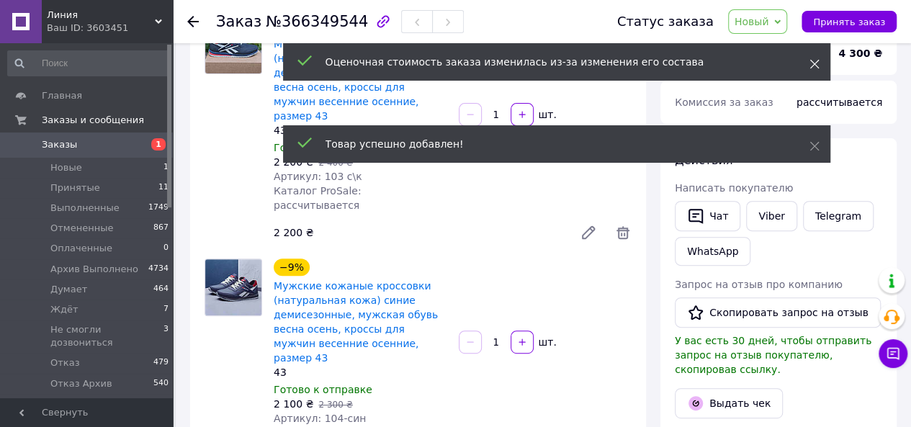
click at [811, 63] on icon at bounding box center [814, 64] width 10 height 10
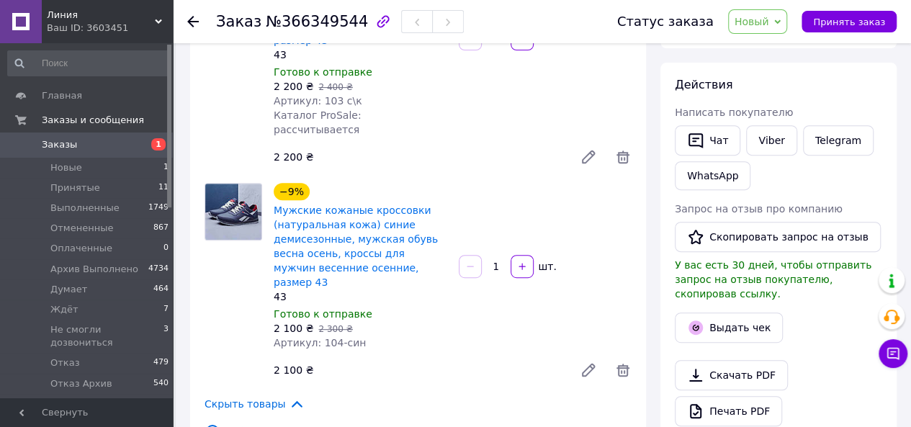
scroll to position [144, 0]
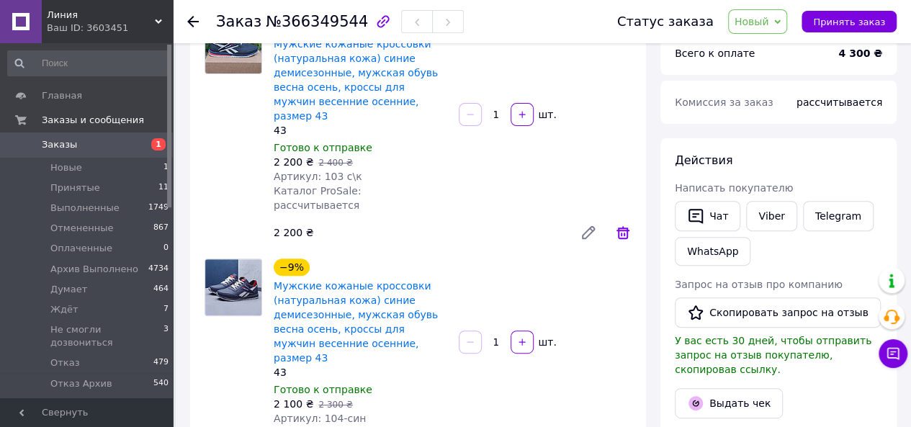
click at [621, 224] on icon at bounding box center [622, 232] width 17 height 17
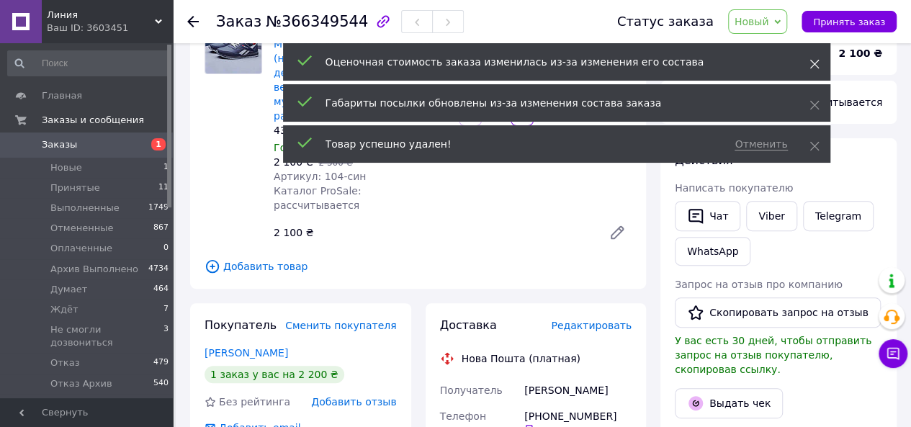
click at [814, 59] on icon at bounding box center [814, 64] width 10 height 10
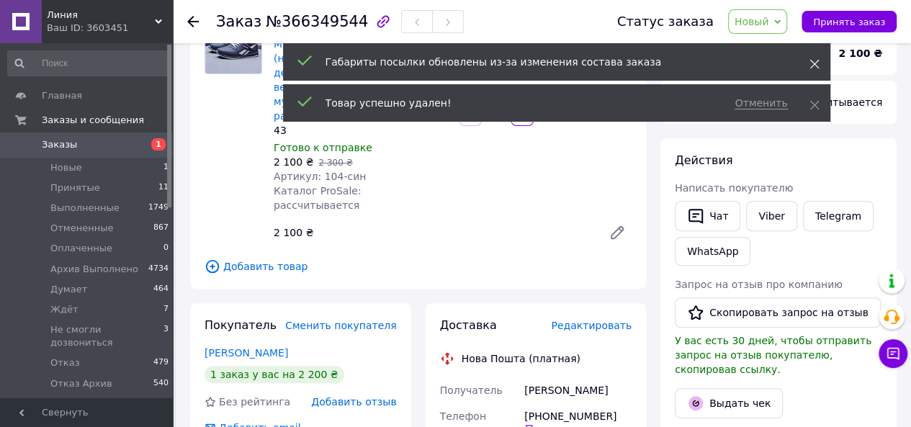
click at [812, 59] on icon at bounding box center [814, 64] width 10 height 10
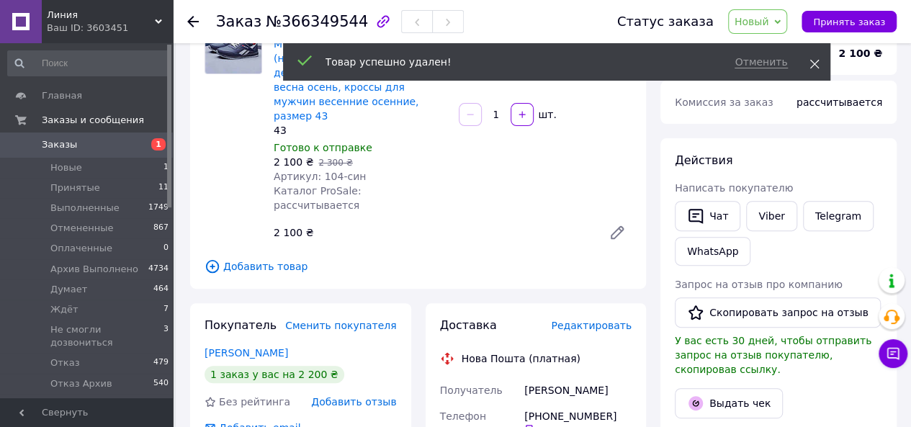
click at [815, 63] on use at bounding box center [813, 64] width 9 height 9
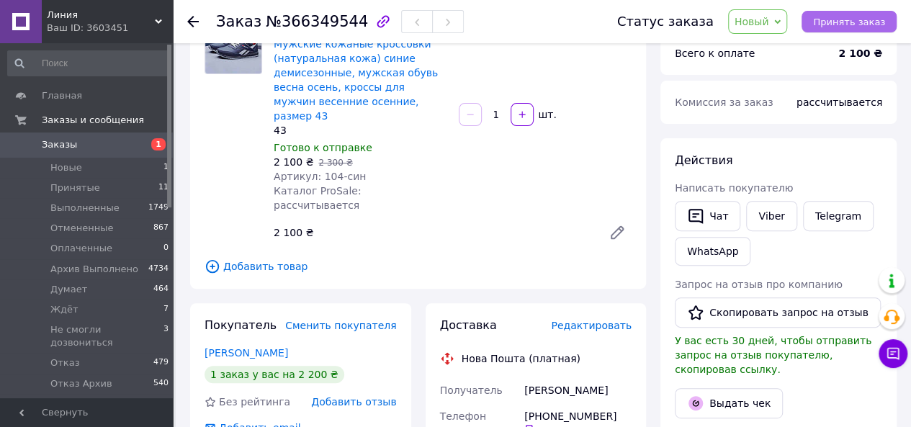
click at [842, 21] on span "Принять заказ" at bounding box center [849, 22] width 72 height 11
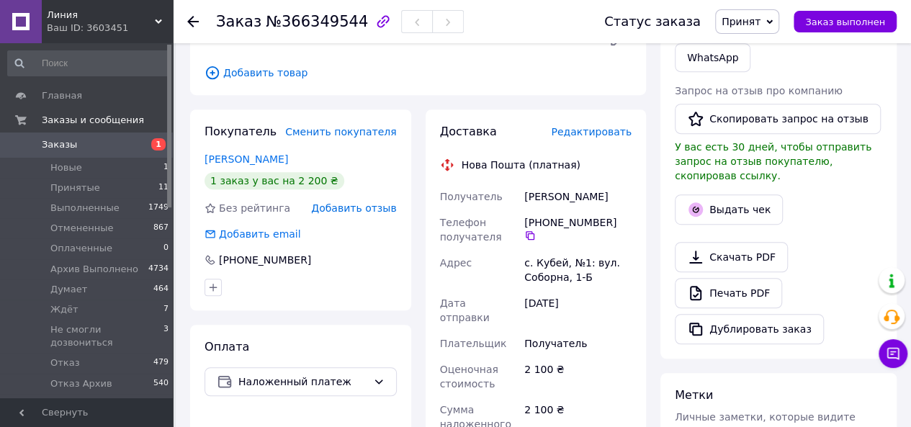
scroll to position [360, 0]
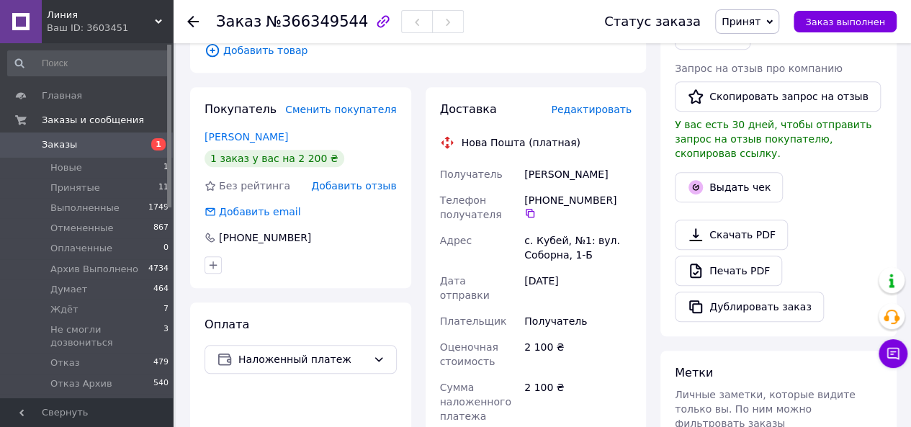
click at [562, 161] on div "Камбур Андрей" at bounding box center [577, 174] width 113 height 26
copy div "Камбур Андрей"
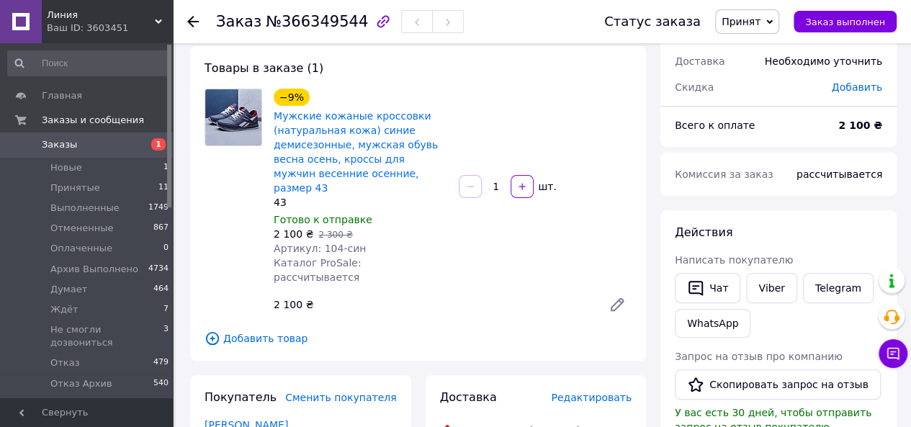
scroll to position [288, 0]
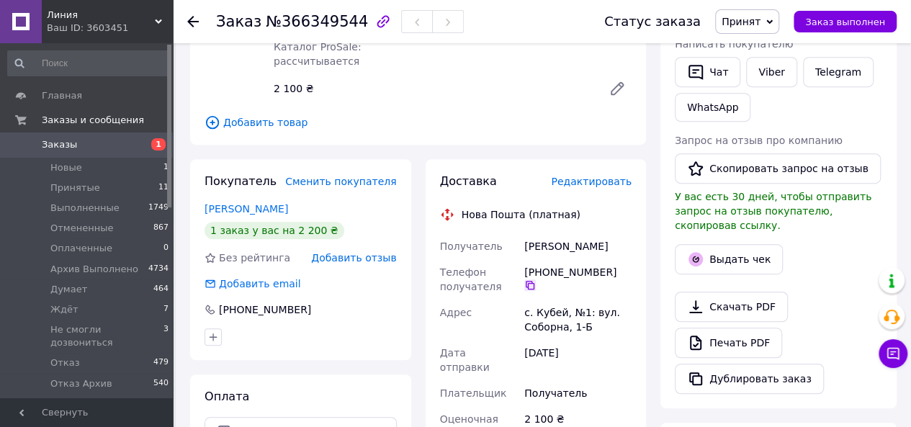
click at [536, 279] on icon at bounding box center [530, 285] width 12 height 12
drag, startPoint x: 560, startPoint y: 282, endPoint x: 534, endPoint y: 287, distance: 26.4
click at [534, 300] on div "с. Кубей, №1: вул. Соборна, 1-Б" at bounding box center [577, 320] width 113 height 40
copy div "Кубей"
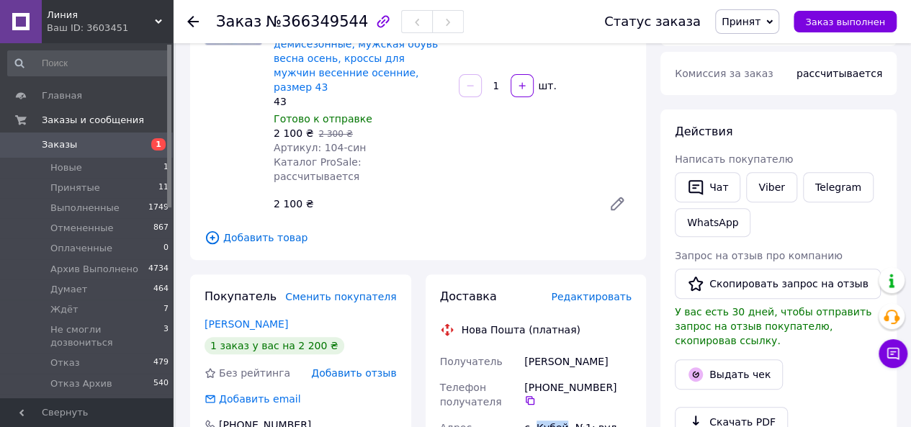
scroll to position [0, 0]
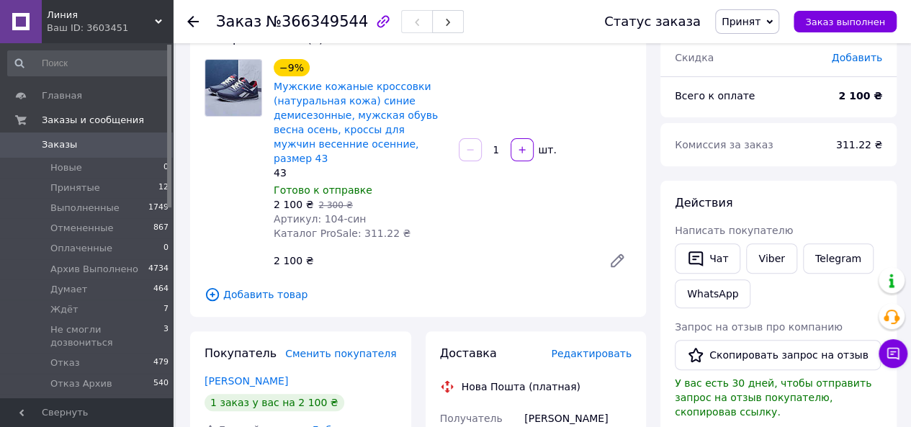
scroll to position [216, 0]
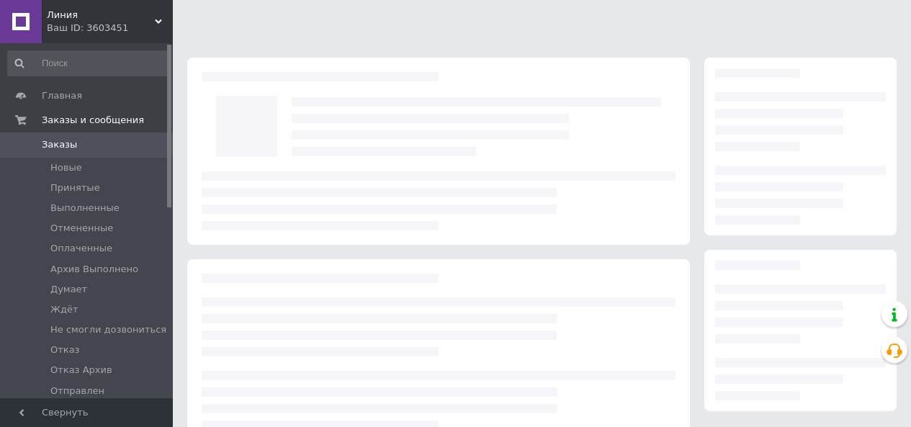
scroll to position [216, 0]
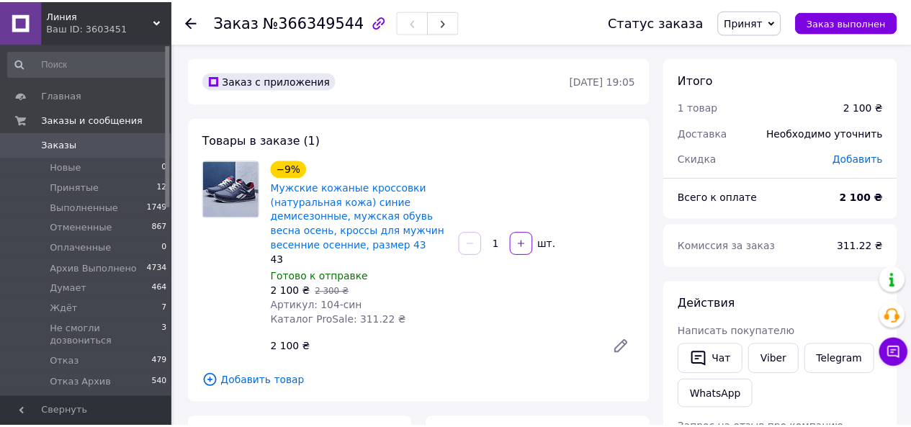
scroll to position [216, 0]
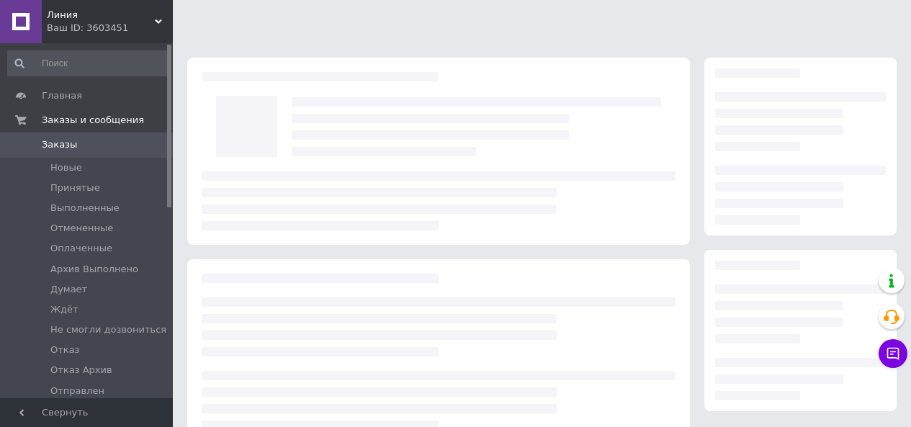
scroll to position [216, 0]
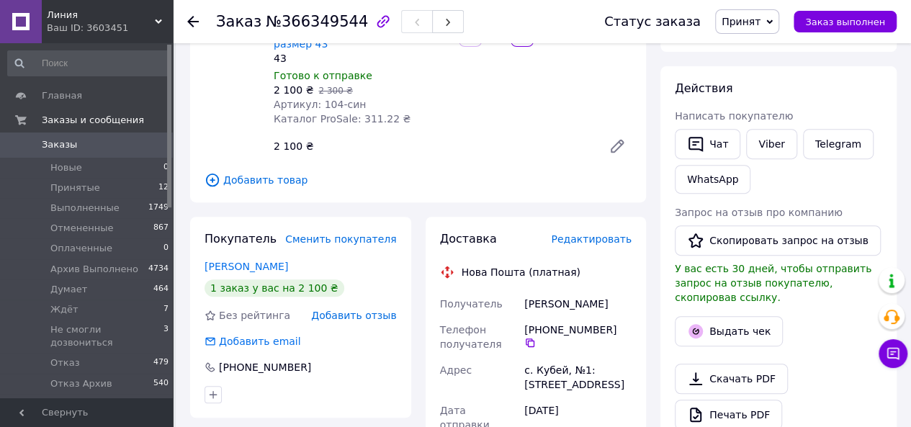
click at [804, 268] on span "У вас есть 30 дней, чтобы отправить запрос на отзыв покупателю, скопировав ссыл…" at bounding box center [773, 283] width 197 height 40
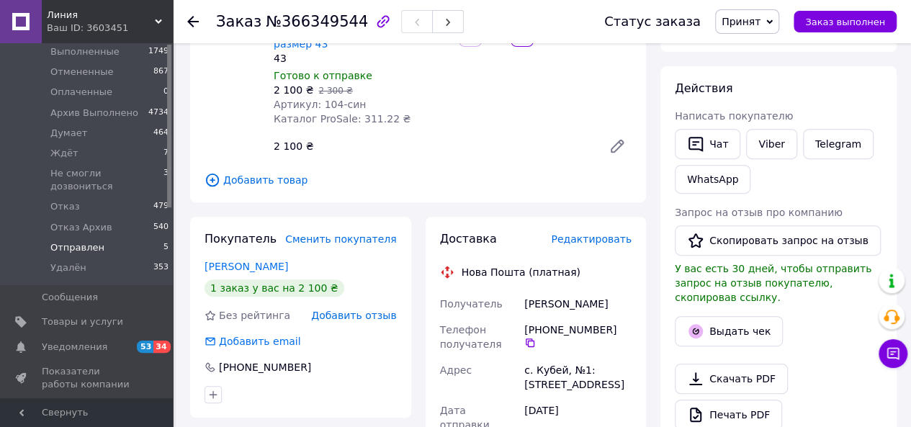
scroll to position [288, 0]
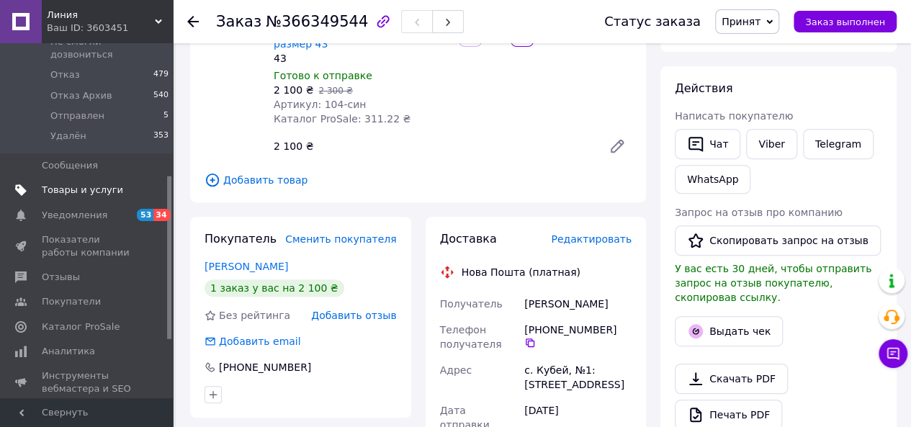
click at [96, 184] on span "Товары и услуги" at bounding box center [82, 190] width 81 height 13
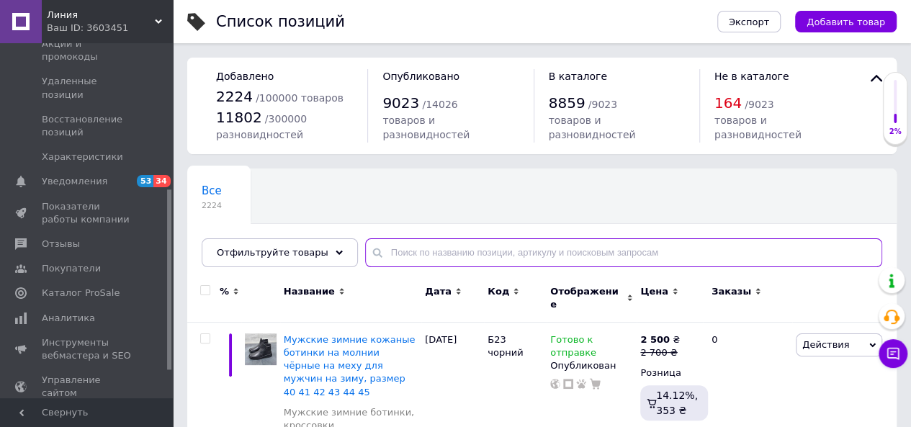
paste input "Limar 27"
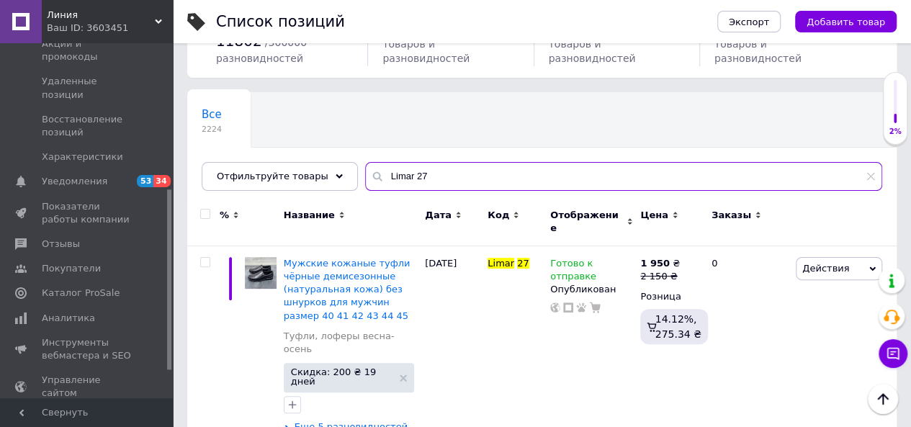
scroll to position [78, 0]
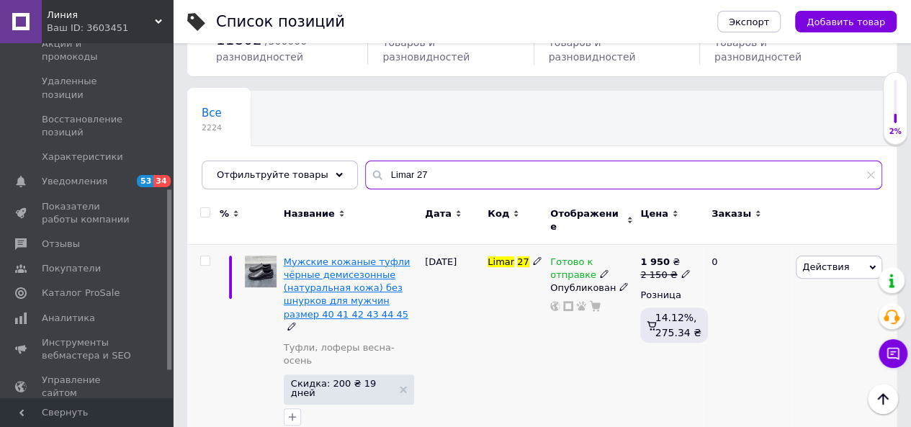
type input "Limar 27"
click at [343, 287] on span "Мужские кожаные туфли чёрные демисезонные (натуральная кожа) без шнурков для му…" at bounding box center [347, 287] width 127 height 63
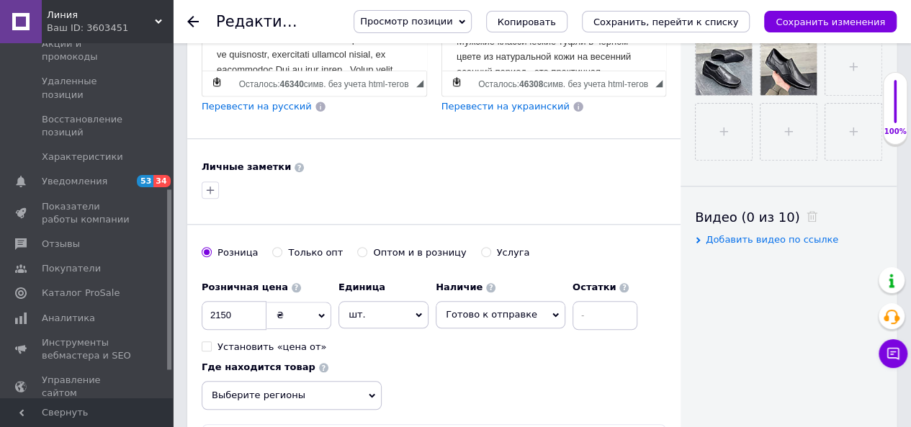
scroll to position [648, 0]
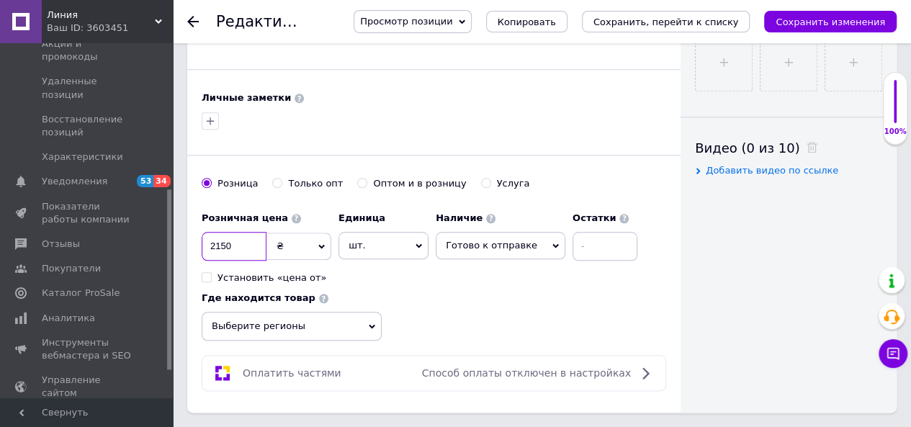
click at [217, 232] on input "2150" at bounding box center [234, 246] width 65 height 29
type input "2050"
click at [318, 271] on div "Установить «цена от»" at bounding box center [267, 277] width 130 height 13
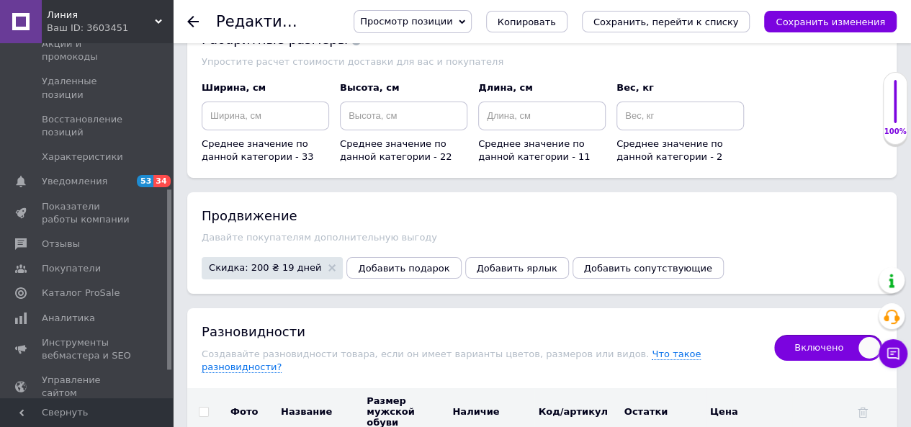
scroll to position [2448, 0]
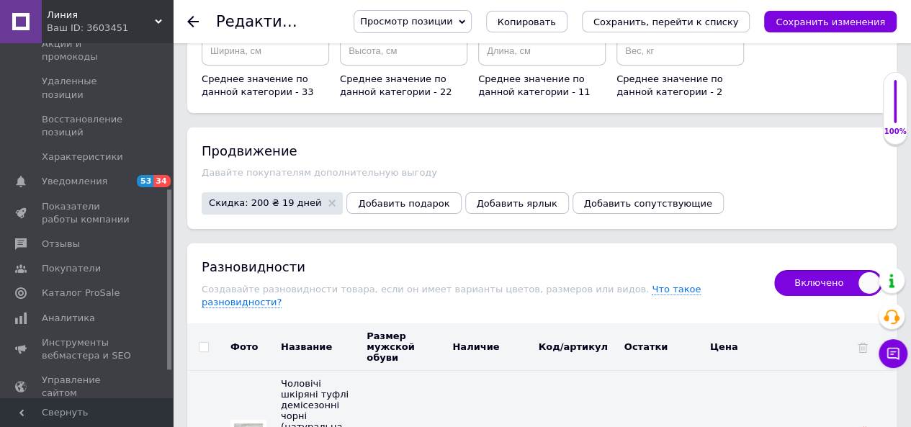
click at [199, 343] on input "checkbox" at bounding box center [203, 347] width 9 height 9
checkbox input "true"
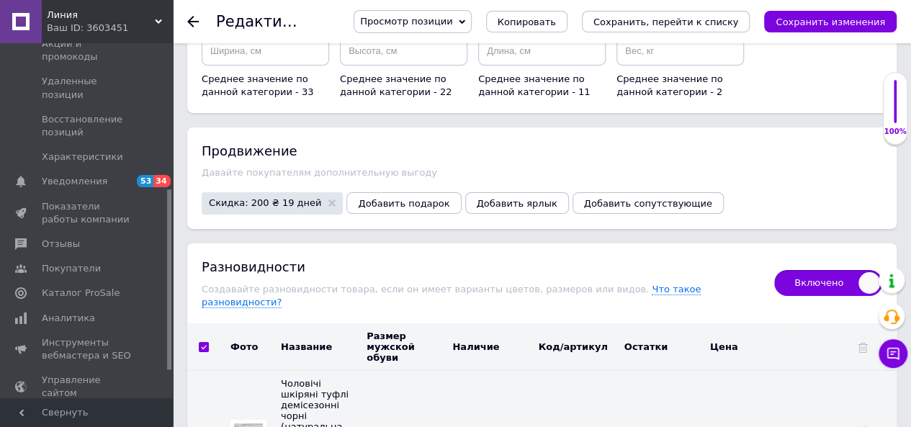
checkbox input "true"
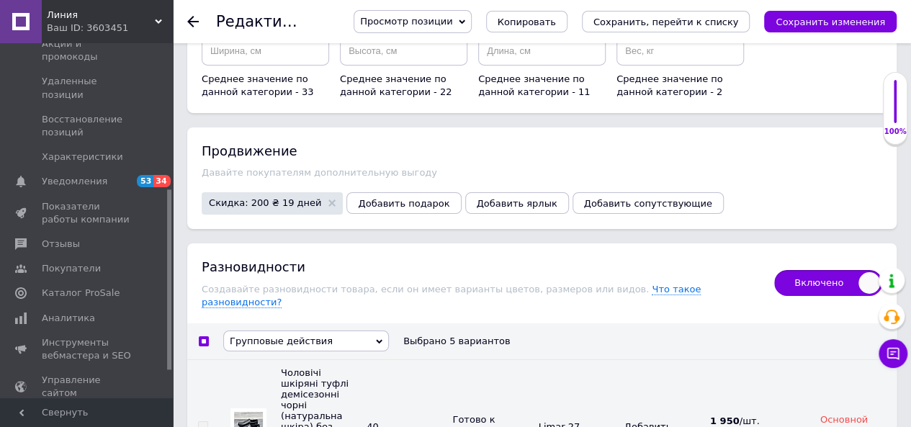
click at [239, 336] on span "Групповые действия" at bounding box center [281, 341] width 103 height 11
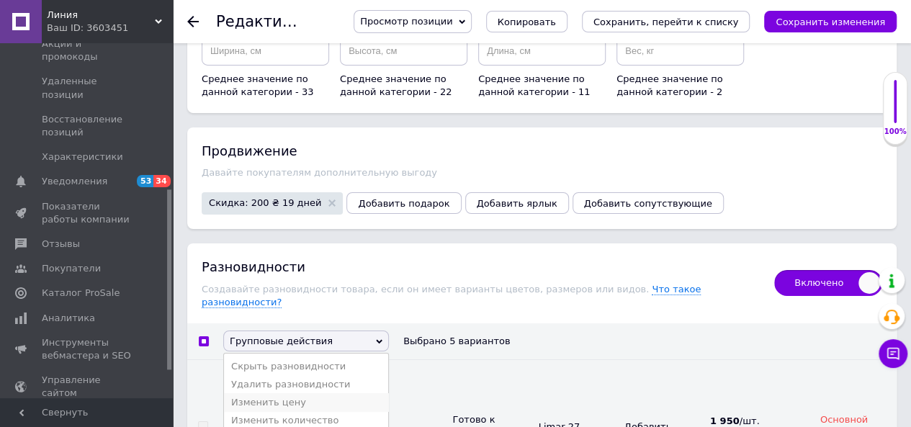
click at [291, 393] on li "Изменить цену" at bounding box center [306, 402] width 164 height 18
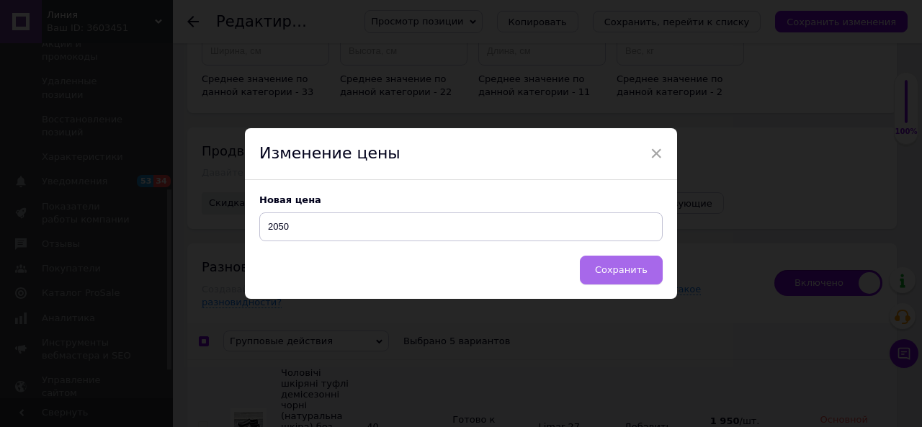
type input "2050"
click at [598, 269] on button "Сохранить" at bounding box center [621, 270] width 83 height 29
checkbox input "false"
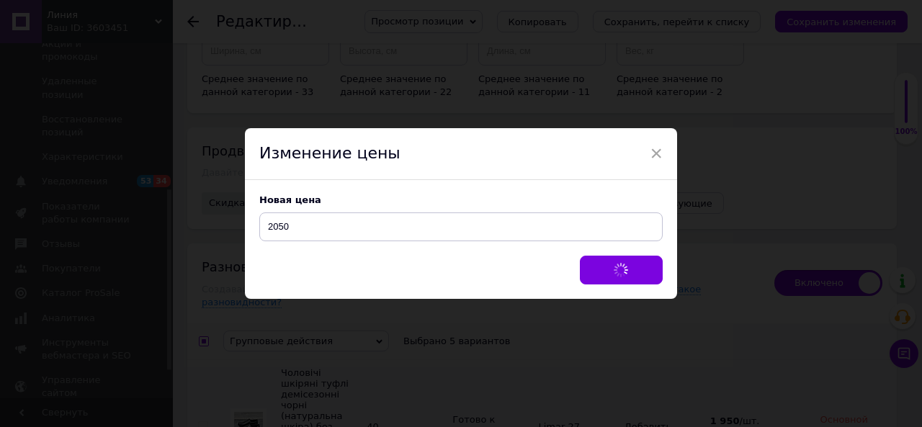
checkbox input "false"
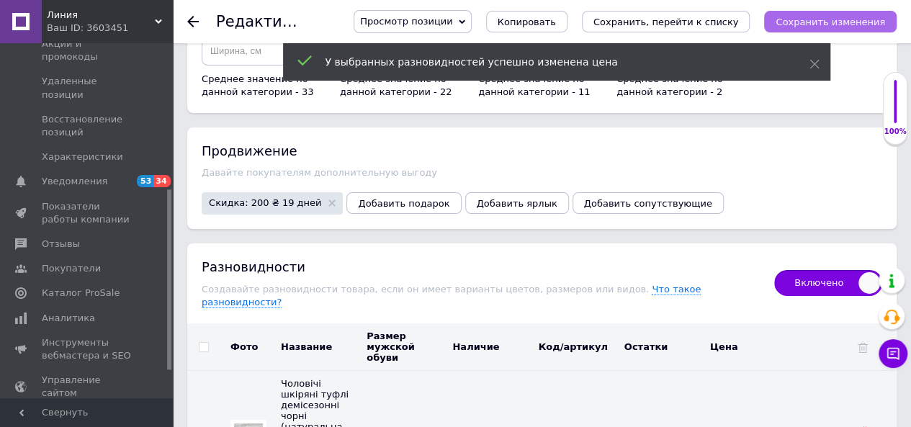
click at [805, 22] on icon "Сохранить изменения" at bounding box center [829, 22] width 109 height 11
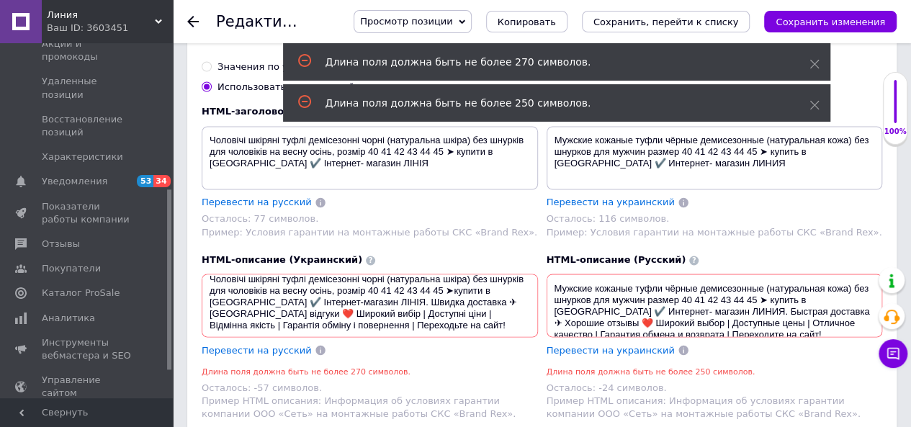
scroll to position [12, 0]
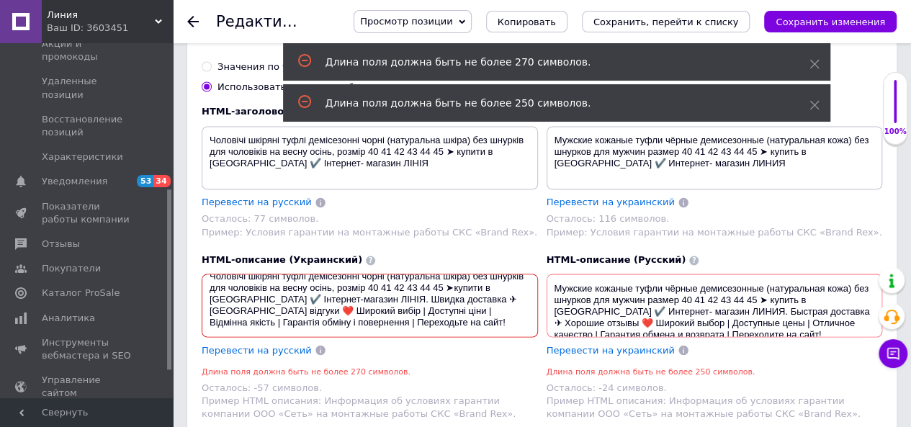
drag, startPoint x: 420, startPoint y: 231, endPoint x: 346, endPoint y: 247, distance: 75.8
click at [346, 274] on textarea "Чоловічі шкіряні туфлі демісезонні чорні (натуральна шкіра) без шнурків для чол…" at bounding box center [370, 305] width 336 height 63
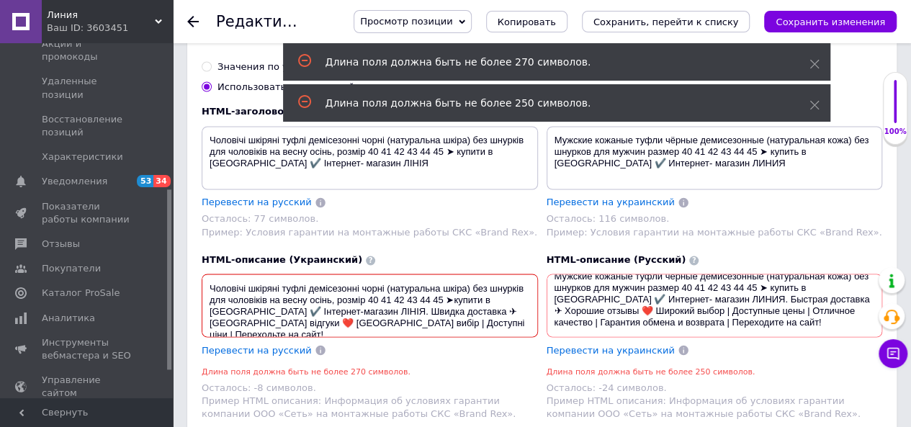
type textarea "Чоловічі шкіряні туфлі демісезонні чорні (натуральна шкіра) без шнурків для чол…"
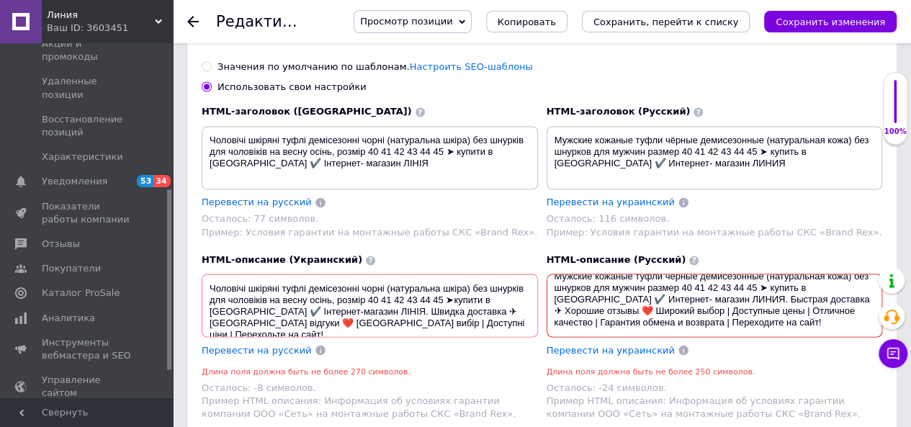
drag, startPoint x: 830, startPoint y: 244, endPoint x: 724, endPoint y: 245, distance: 105.8
click at [724, 274] on textarea "Мужские кожаные туфли чёрные демисезонные (натуральная кожа) без шнурков для му…" at bounding box center [714, 305] width 336 height 63
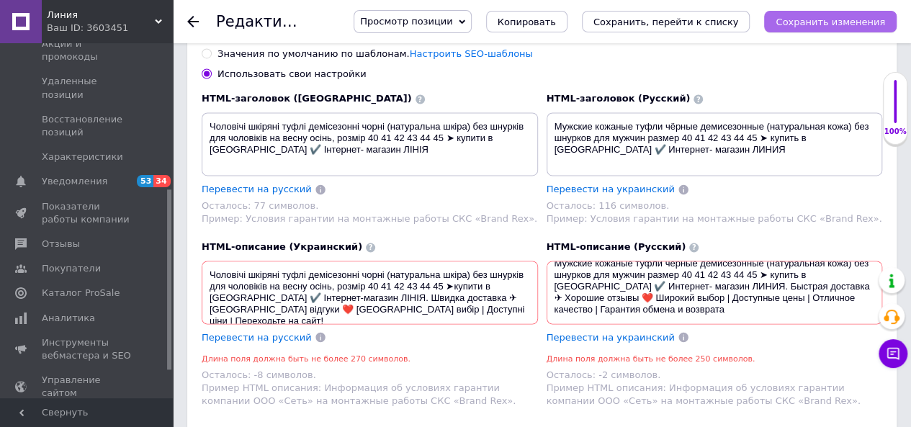
click at [860, 24] on icon "Сохранить изменения" at bounding box center [829, 22] width 109 height 11
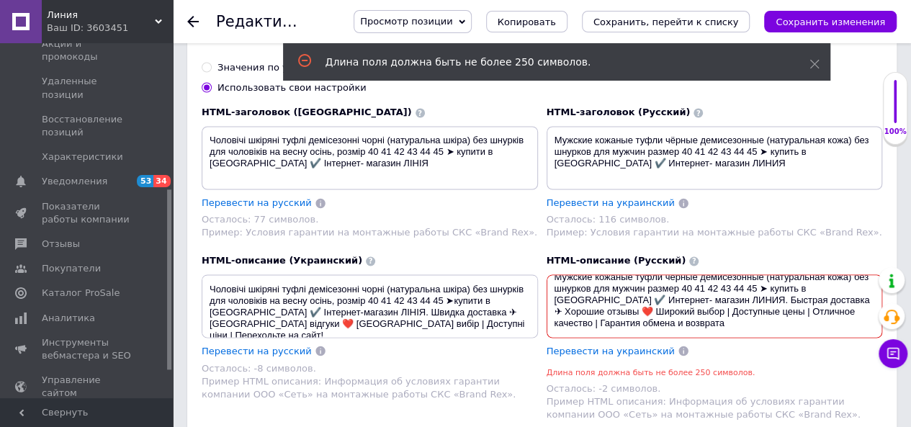
drag, startPoint x: 749, startPoint y: 248, endPoint x: 593, endPoint y: 246, distance: 156.3
click at [593, 274] on textarea "Мужские кожаные туфли чёрные демисезонные (натуральная кожа) без шнурков для му…" at bounding box center [714, 305] width 336 height 63
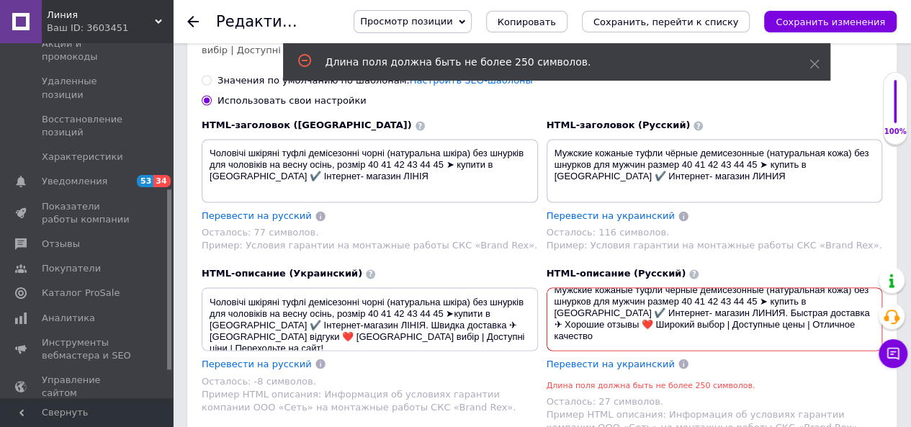
type textarea "Мужские кожаные туфли чёрные демисезонные (натуральная кожа) без шнурков для му…"
click at [837, 10] on div "Просмотр позиции Сохранить и посмотреть на сайте Сохранить и посмотреть на порт…" at bounding box center [617, 21] width 557 height 23
click at [837, 12] on button "Сохранить изменения" at bounding box center [830, 22] width 132 height 22
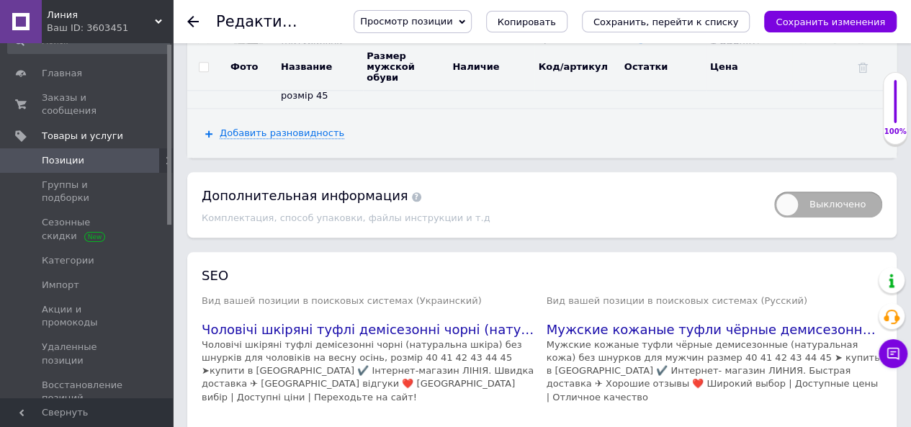
scroll to position [0, 0]
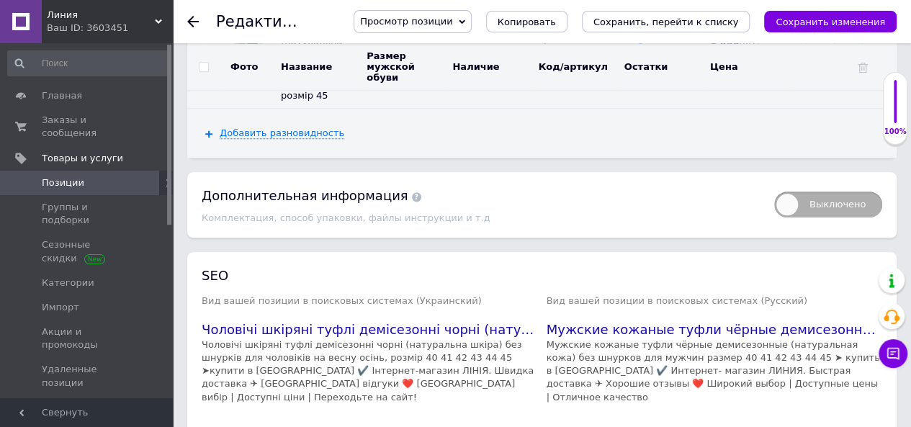
click at [75, 176] on span "Позиции" at bounding box center [63, 182] width 42 height 13
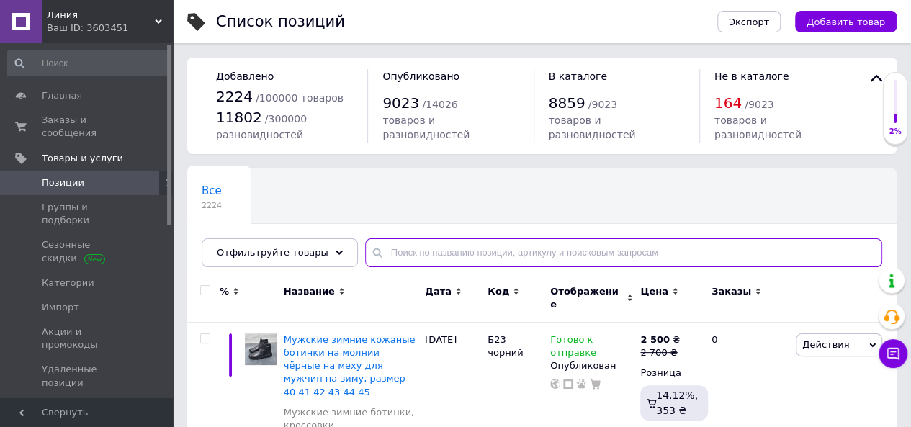
paste input "179 чер"
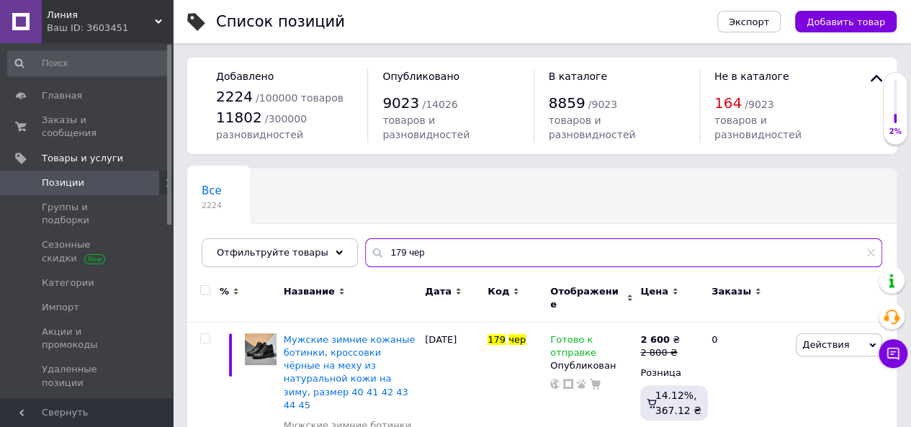
scroll to position [72, 0]
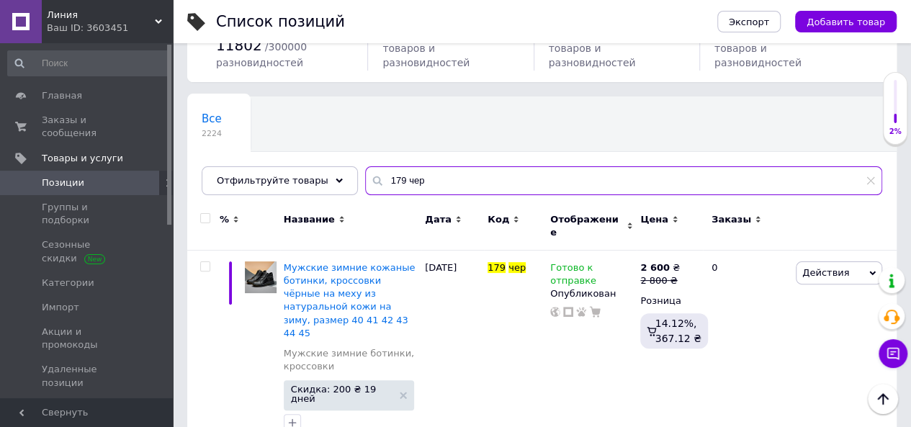
drag, startPoint x: 419, startPoint y: 185, endPoint x: 356, endPoint y: 178, distance: 63.8
click at [365, 178] on div "179 чер" at bounding box center [623, 180] width 517 height 29
paste input "428 чо"
drag, startPoint x: 431, startPoint y: 184, endPoint x: 359, endPoint y: 182, distance: 72.0
click at [365, 182] on div "428 чор" at bounding box center [623, 180] width 517 height 29
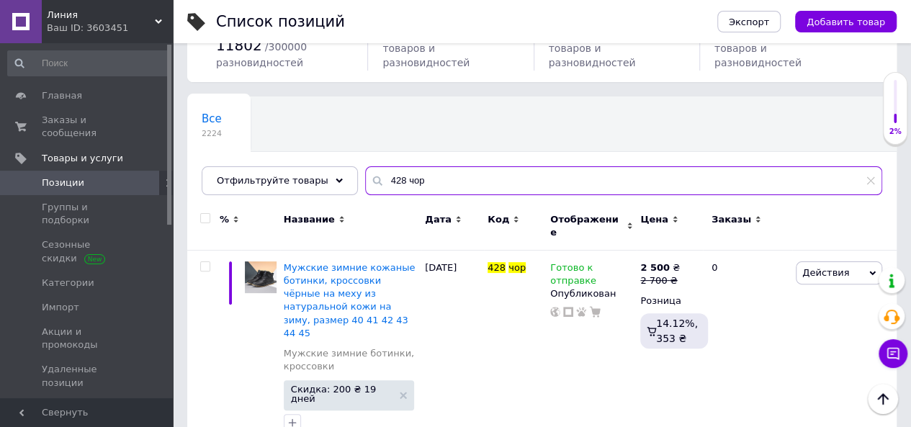
paste input "Arm"
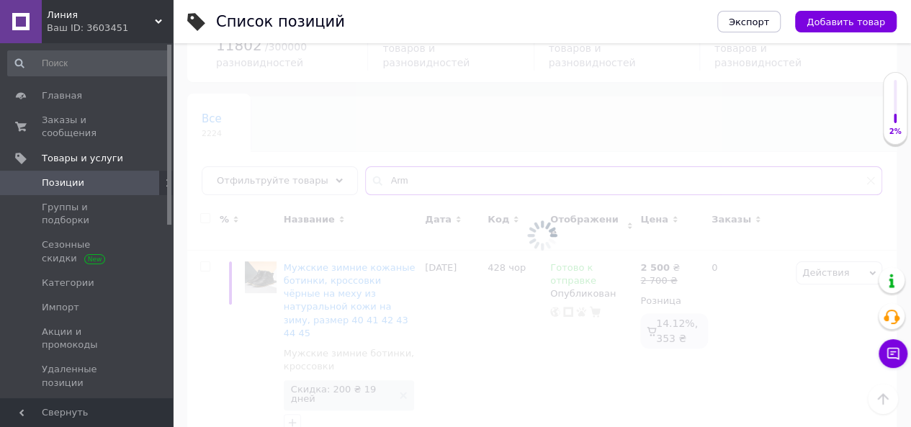
type input "Arm"
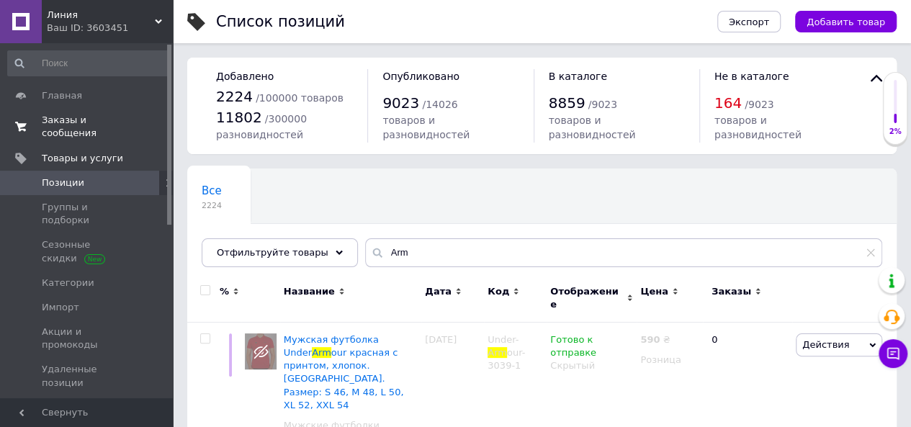
click at [86, 119] on span "Заказы и сообщения" at bounding box center [87, 127] width 91 height 26
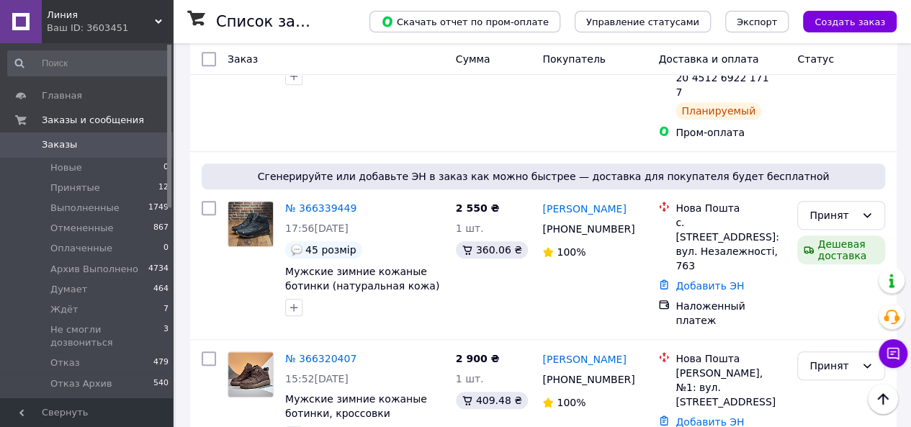
scroll to position [720, 0]
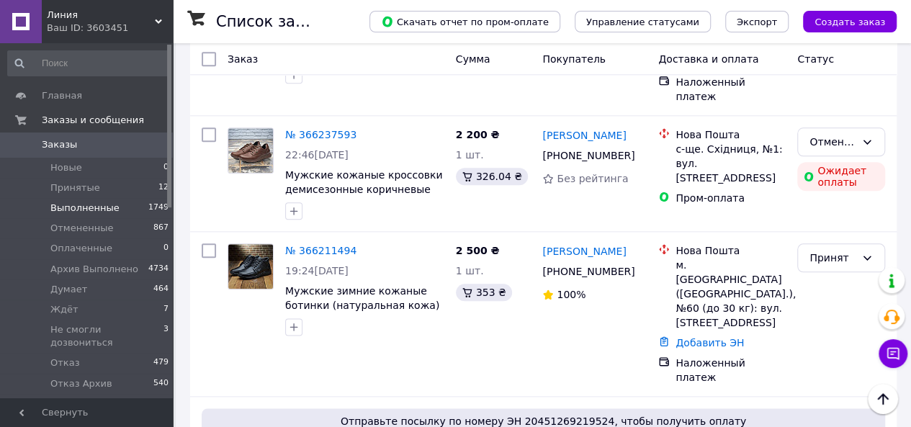
click at [99, 212] on span "Выполненные" at bounding box center [84, 208] width 69 height 13
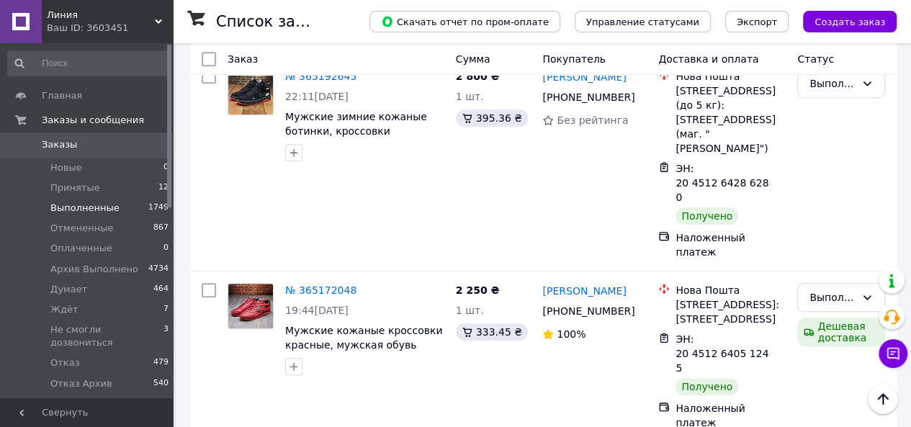
scroll to position [3240, 0]
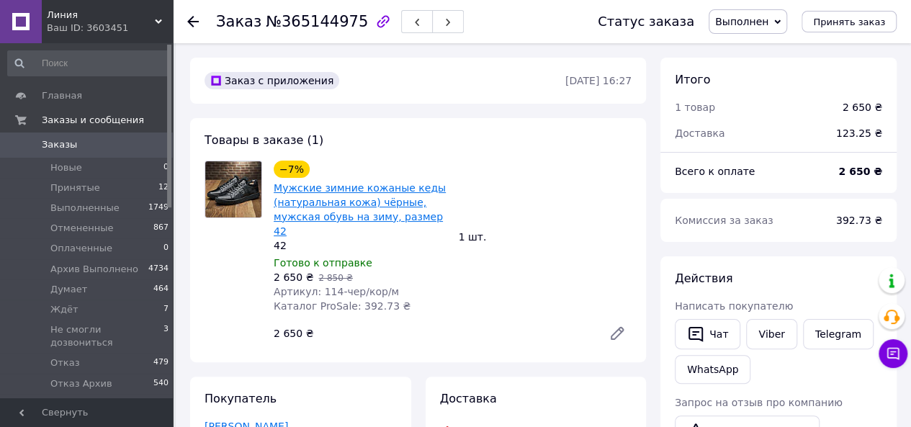
click at [356, 197] on link "Мужские зимние кожаные кеды (натуральная кожа) чёрные, мужская обувь на зиму, р…" at bounding box center [360, 209] width 172 height 55
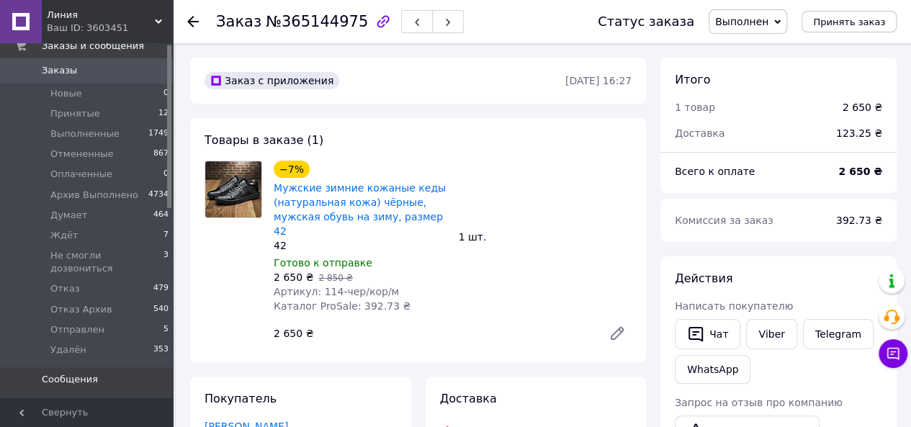
scroll to position [144, 0]
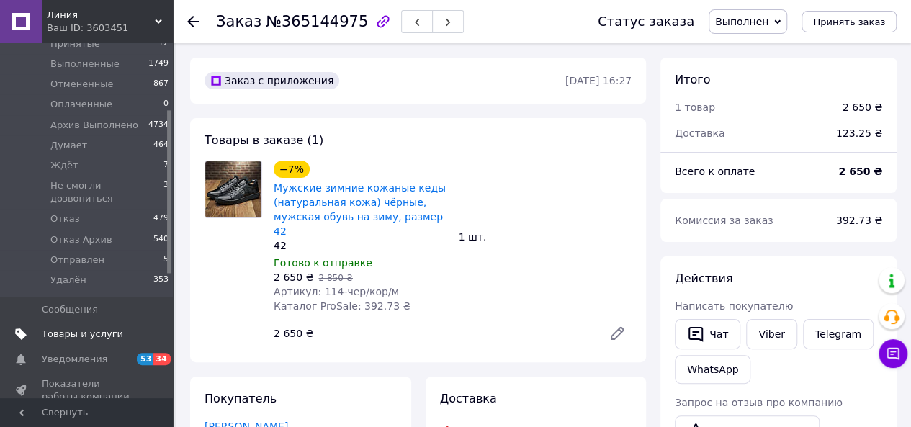
click at [92, 328] on span "Товары и услуги" at bounding box center [82, 334] width 81 height 13
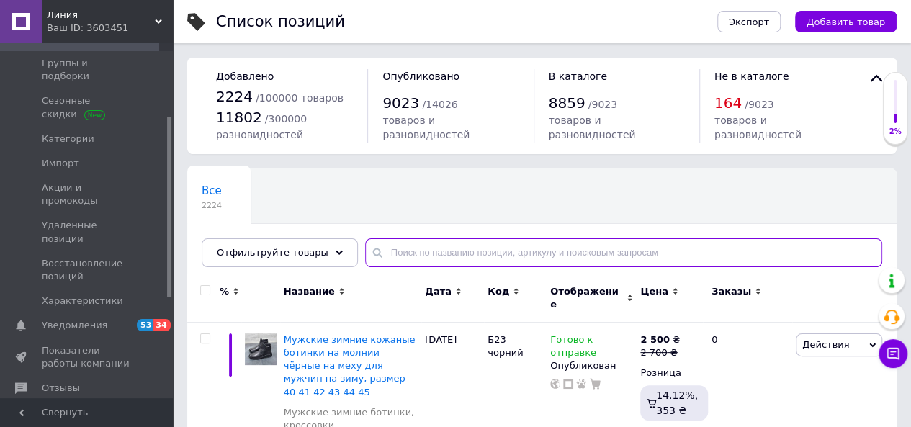
paste input "Arm"
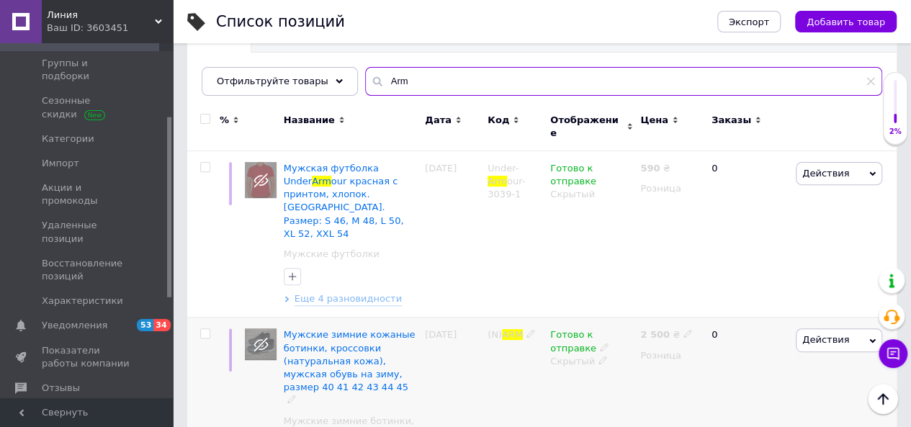
scroll to position [72, 0]
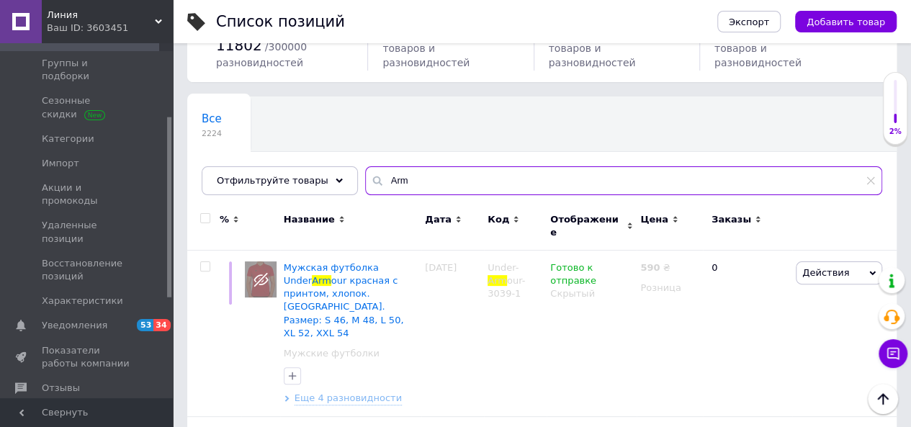
drag, startPoint x: 404, startPoint y: 176, endPoint x: 360, endPoint y: 176, distance: 43.9
click at [365, 176] on div "Arm" at bounding box center [623, 180] width 517 height 29
paste input "ani"
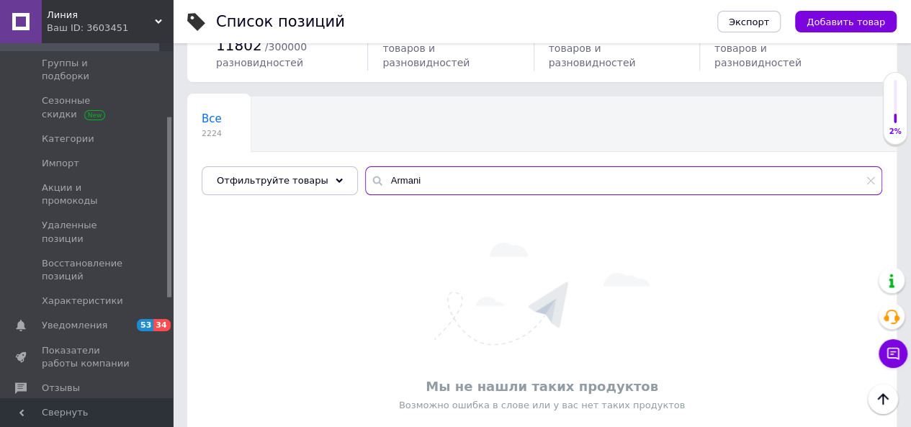
type input "Arm"
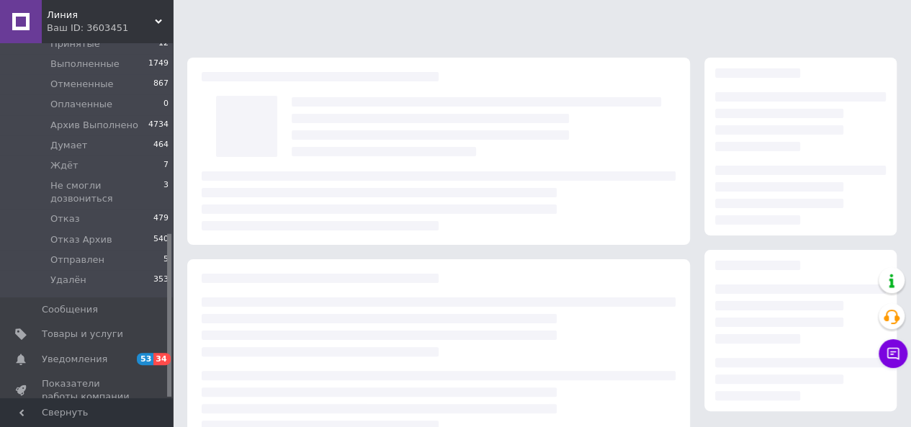
scroll to position [414, 0]
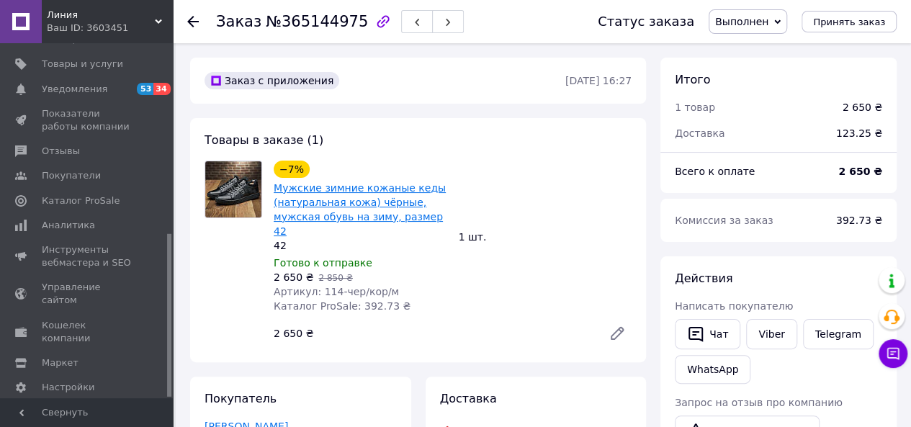
click at [333, 206] on link "Мужские зимние кожаные кеды (натуральная кожа) чёрные, мужская обувь на зиму, р…" at bounding box center [360, 209] width 172 height 55
click at [309, 211] on link "Мужские зимние кожаные кеды (натуральная кожа) чёрные, мужская обувь на зиму, р…" at bounding box center [360, 209] width 172 height 55
click at [320, 216] on link "Мужские зимние кожаные кеды (натуральная кожа) чёрные, мужская обувь на зиму, р…" at bounding box center [360, 209] width 172 height 55
